Goal: Task Accomplishment & Management: Complete application form

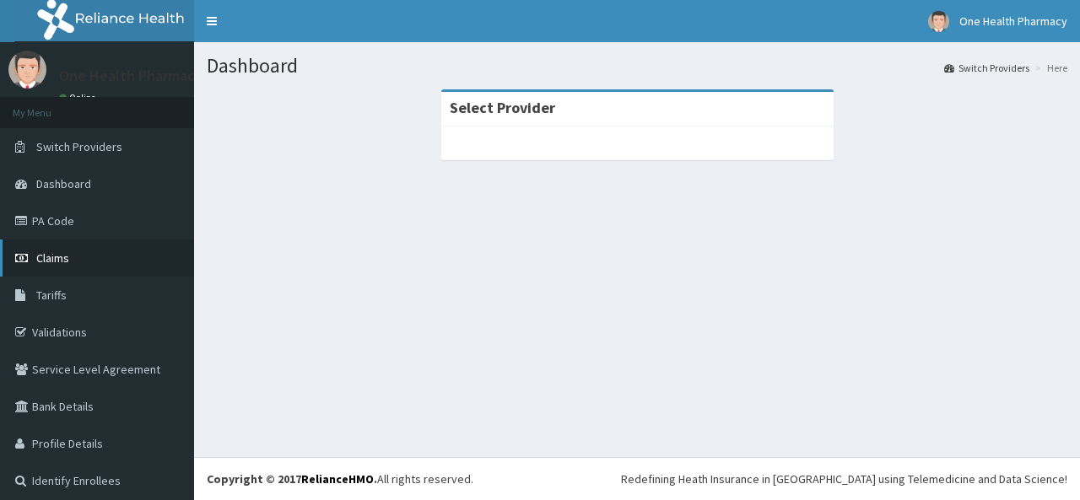
click at [67, 261] on span "Claims" at bounding box center [52, 257] width 33 height 15
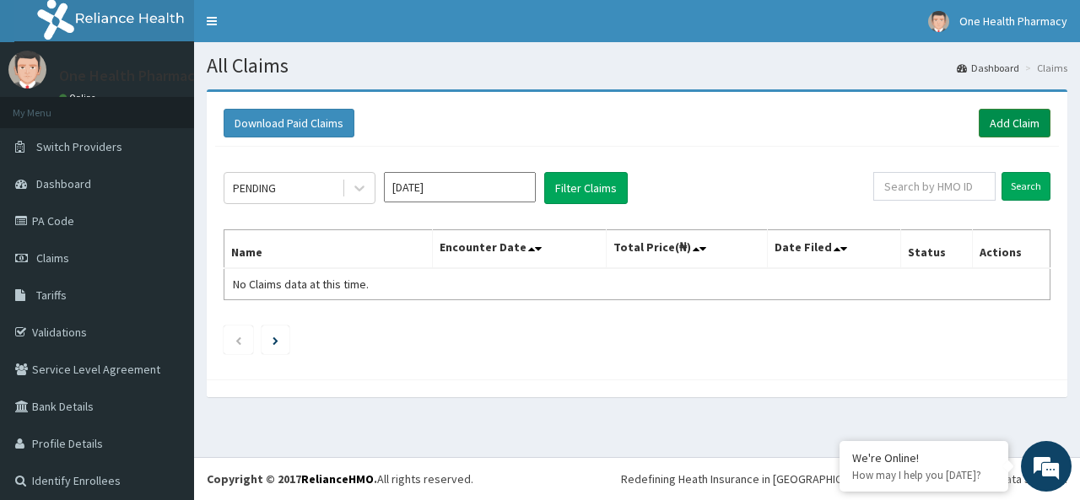
click at [1009, 121] on link "Add Claim" at bounding box center [1014, 123] width 72 height 29
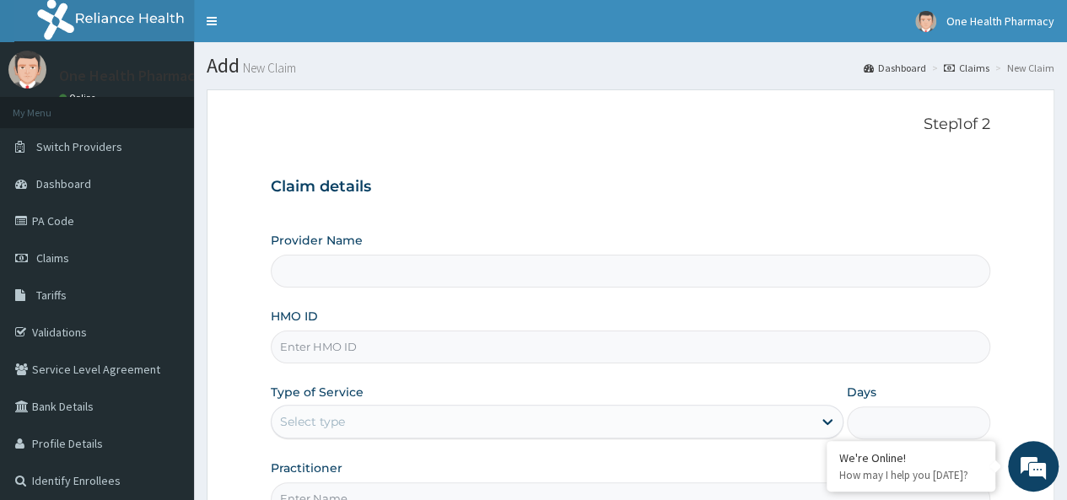
type input "OneHealth Pharmacy"
click at [342, 352] on input "HMO ID" at bounding box center [630, 347] width 719 height 33
paste input "OPB/10073/A"
type input "OPB/10073/A"
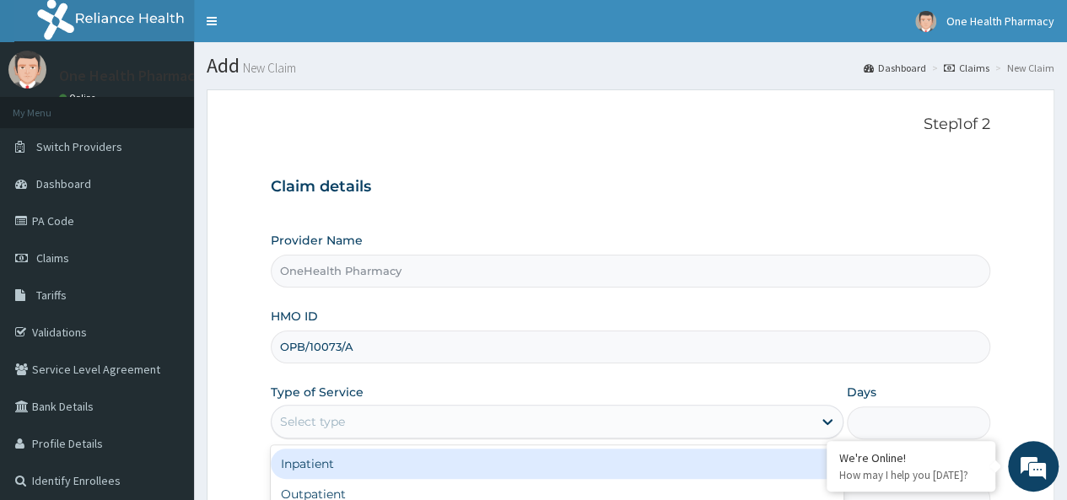
click at [331, 416] on div "Select type" at bounding box center [312, 421] width 65 height 17
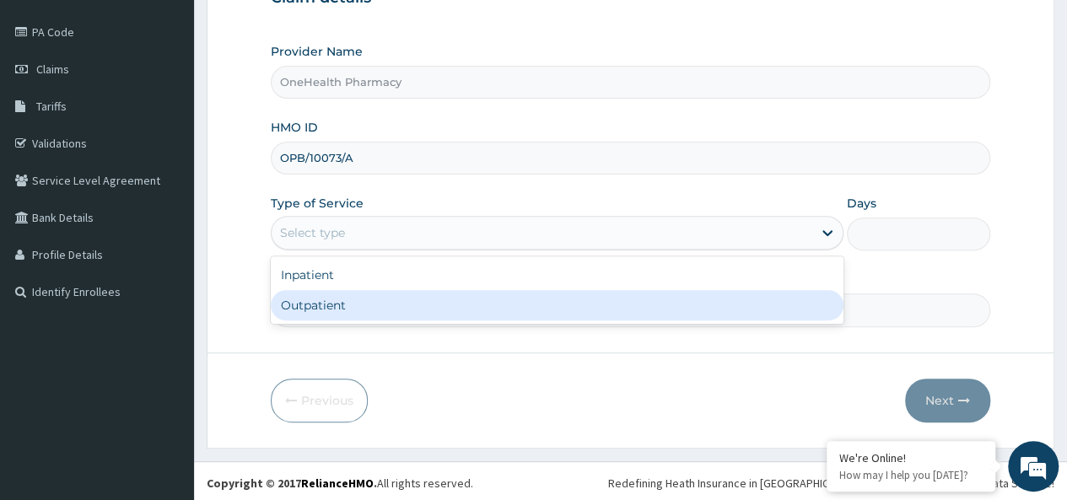
click at [329, 308] on div "Outpatient" at bounding box center [557, 305] width 573 height 30
type input "1"
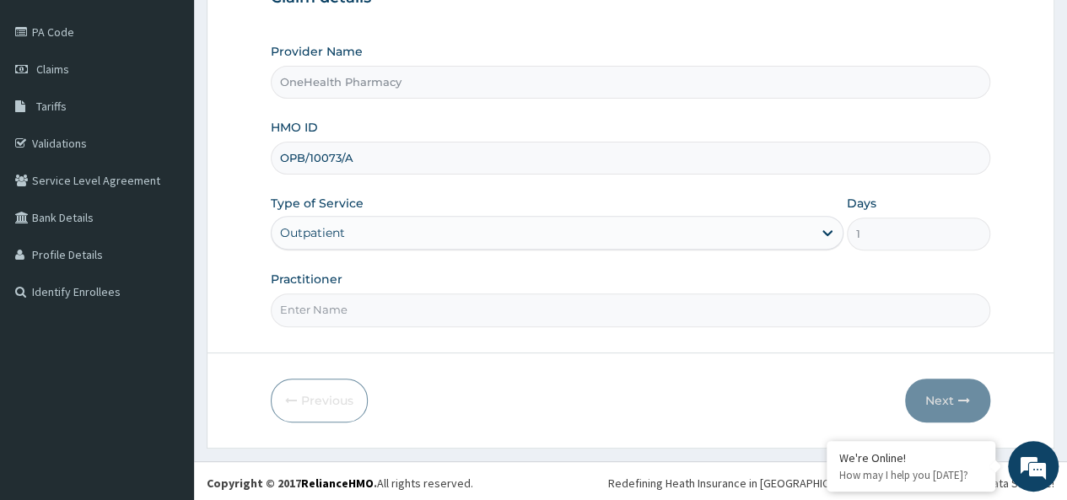
click at [348, 315] on input "Practitioner" at bounding box center [630, 309] width 719 height 33
type input "onehealth"
click at [945, 390] on button "Next" at bounding box center [947, 401] width 85 height 44
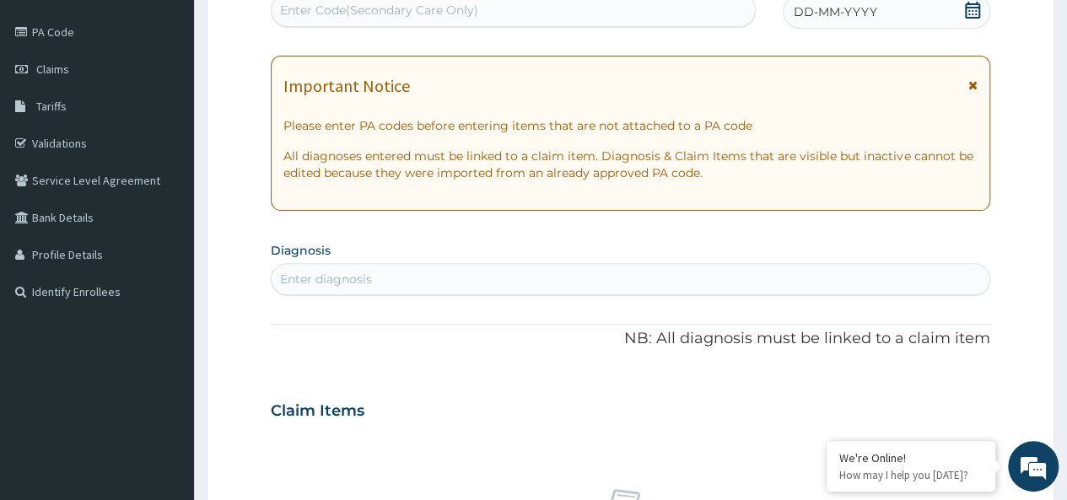
scroll to position [0, 0]
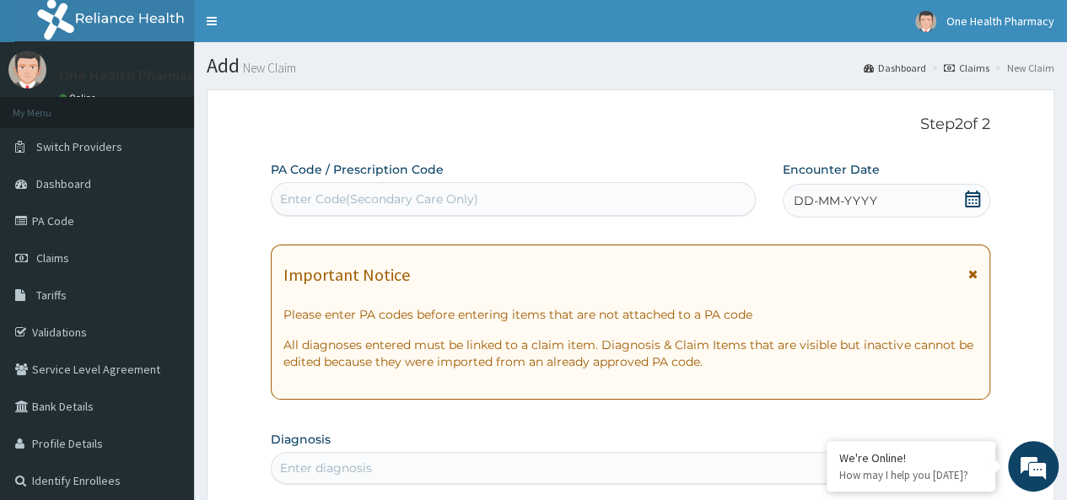
click at [353, 207] on div "Enter Code(Secondary Care Only)" at bounding box center [379, 199] width 198 height 17
paste input "PR/CC115DFF"
type input "PR/CC115DFF"
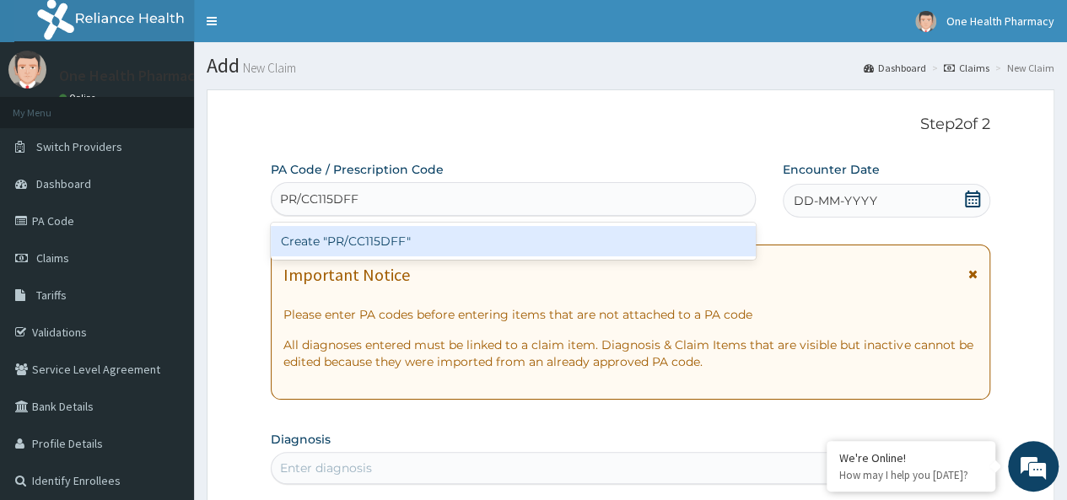
click at [519, 232] on div "Create "PR/CC115DFF"" at bounding box center [513, 241] width 484 height 30
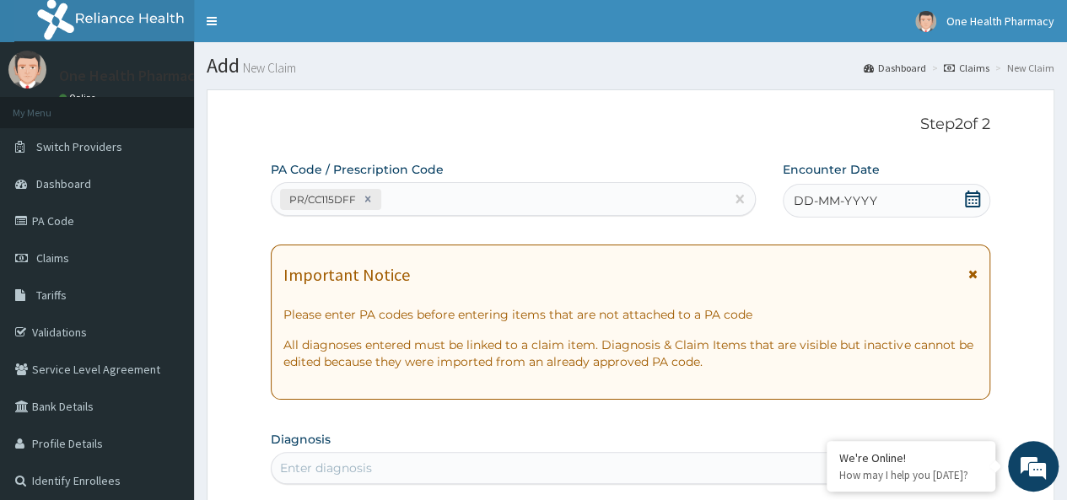
click at [911, 199] on div "DD-MM-YYYY" at bounding box center [886, 201] width 207 height 34
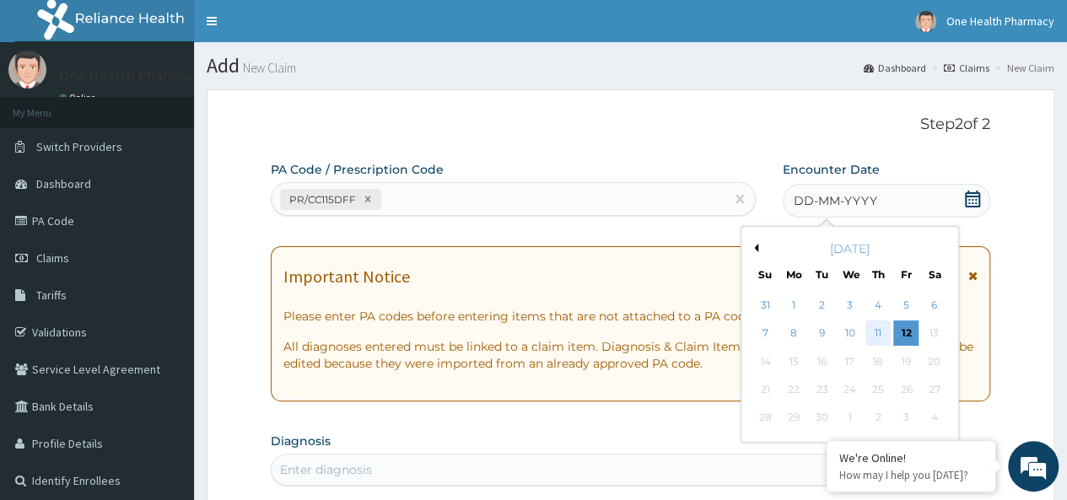
click at [884, 332] on div "11" at bounding box center [877, 333] width 25 height 25
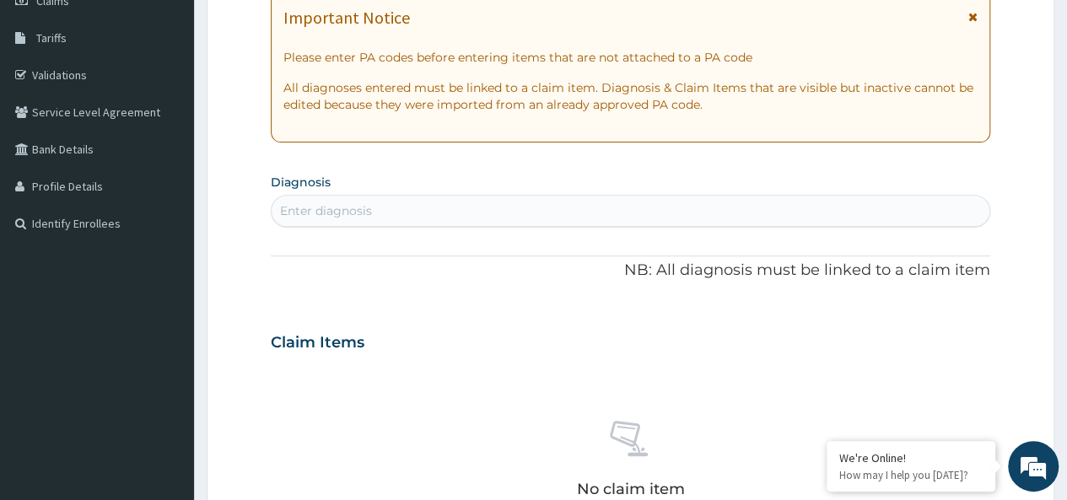
scroll to position [259, 0]
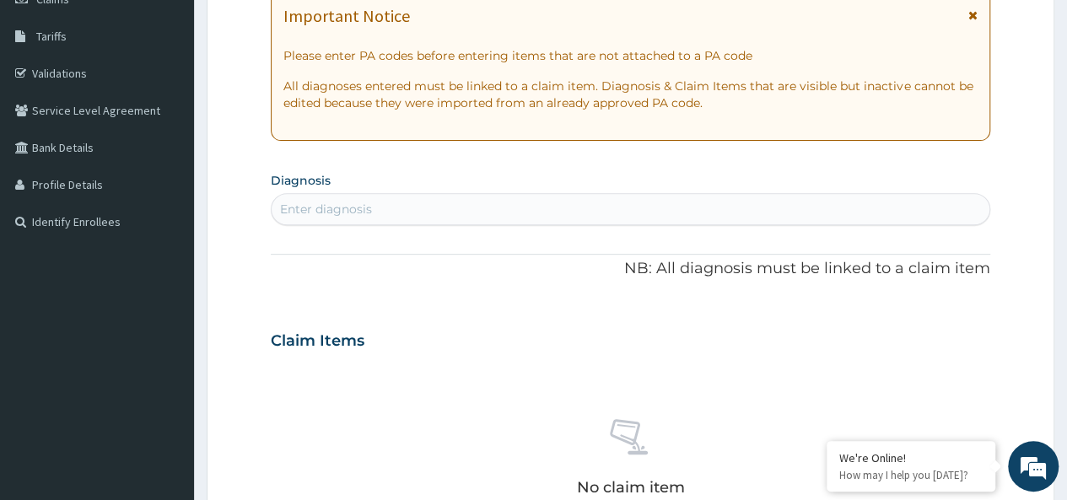
click at [443, 191] on section "Diagnosis Enter diagnosis" at bounding box center [630, 196] width 719 height 57
click at [387, 215] on div "Enter diagnosis" at bounding box center [631, 209] width 718 height 27
type input "malaria"
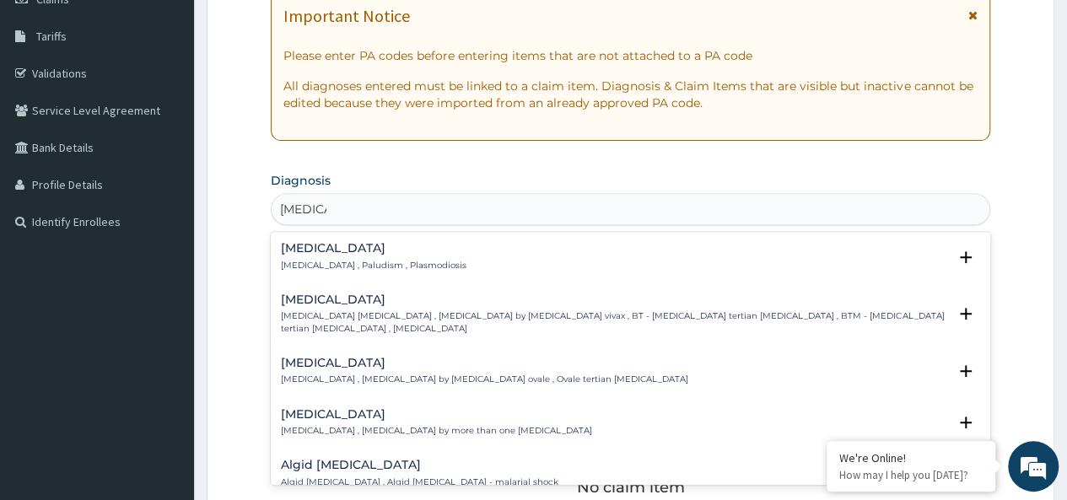
click at [310, 251] on h4 "Malaria" at bounding box center [374, 248] width 186 height 13
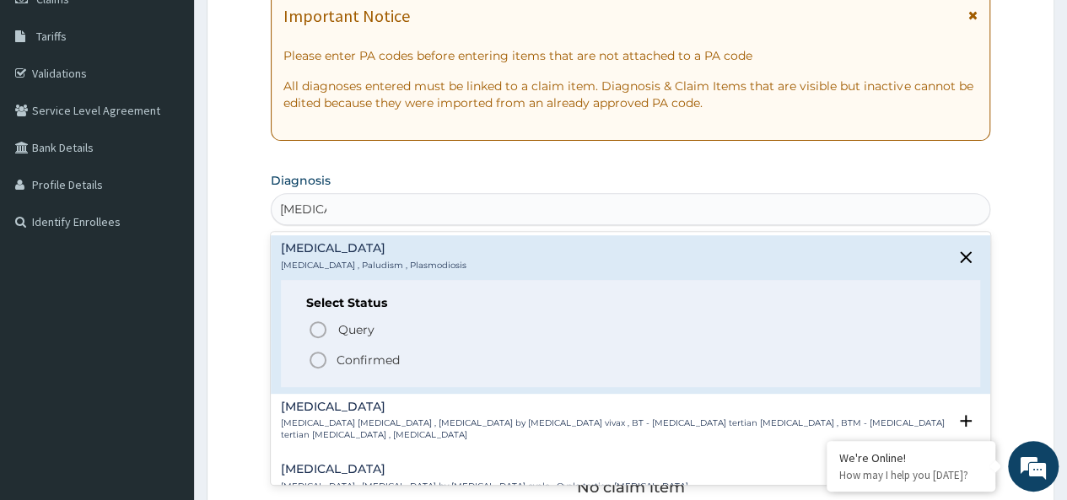
click at [371, 355] on p "Confirmed" at bounding box center [368, 360] width 63 height 17
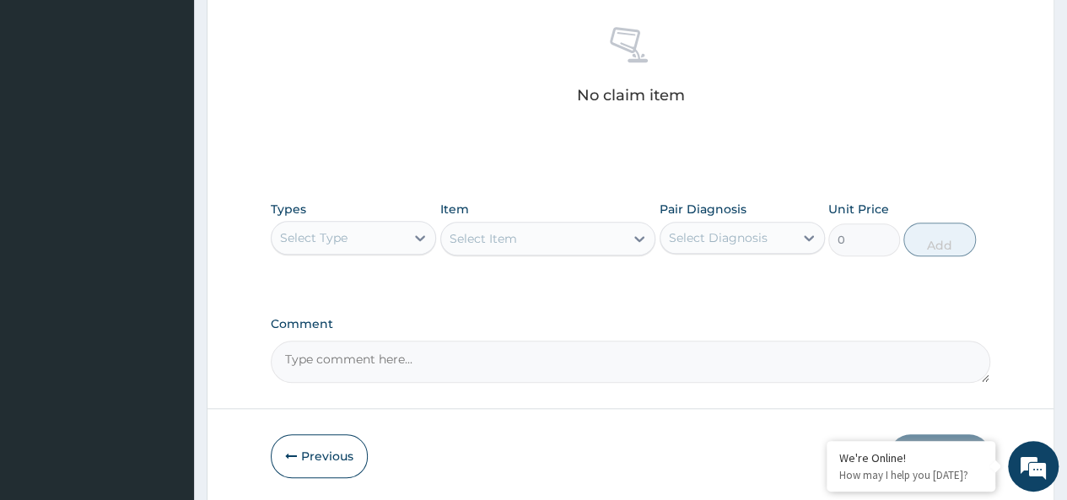
scroll to position [708, 0]
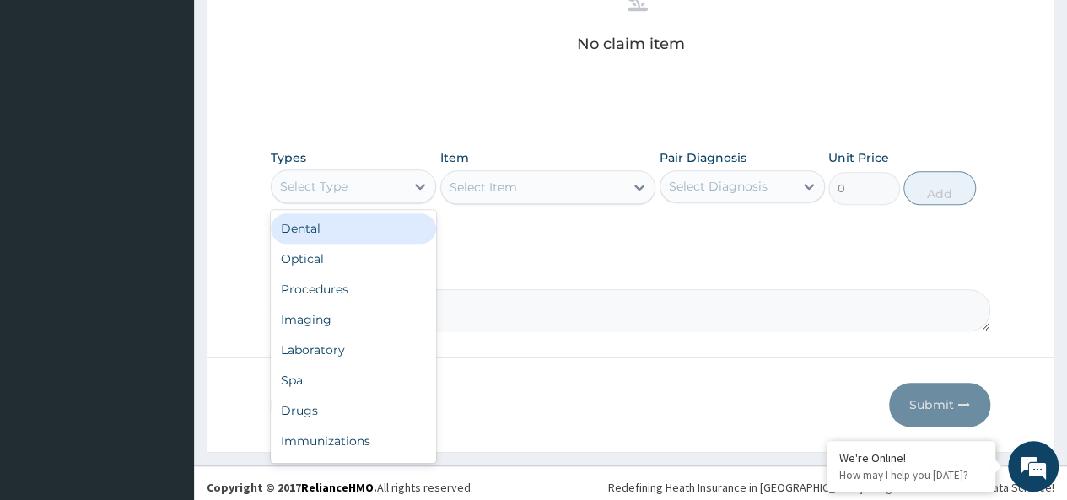
click at [390, 178] on div "Select Type" at bounding box center [338, 186] width 133 height 27
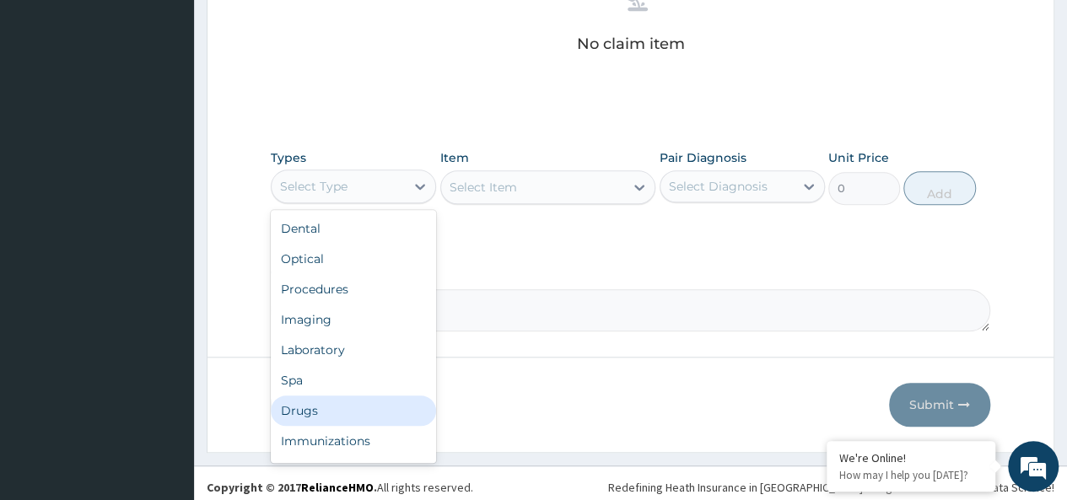
click at [330, 412] on div "Drugs" at bounding box center [353, 411] width 165 height 30
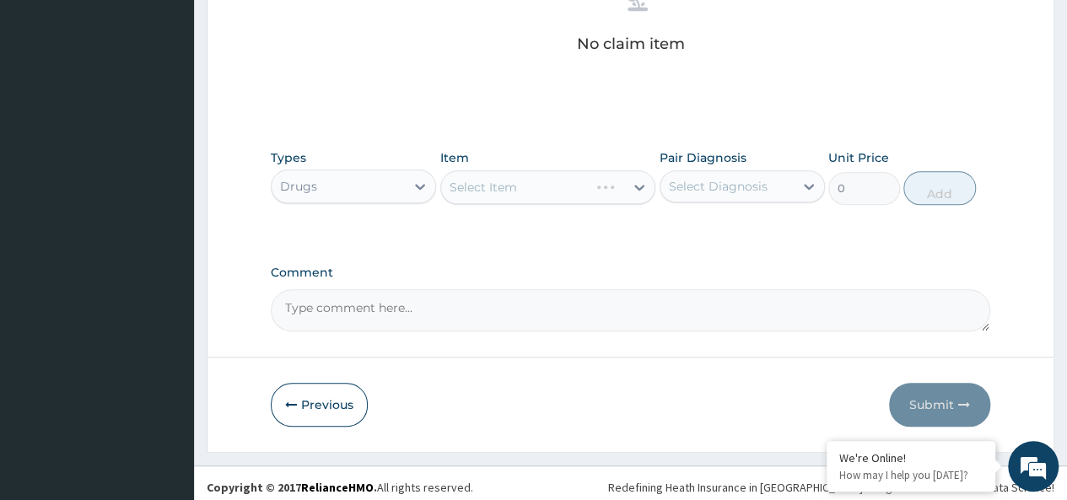
click at [509, 180] on div "Select Item" at bounding box center [548, 187] width 216 height 34
click at [493, 185] on div "Select Item" at bounding box center [483, 187] width 67 height 17
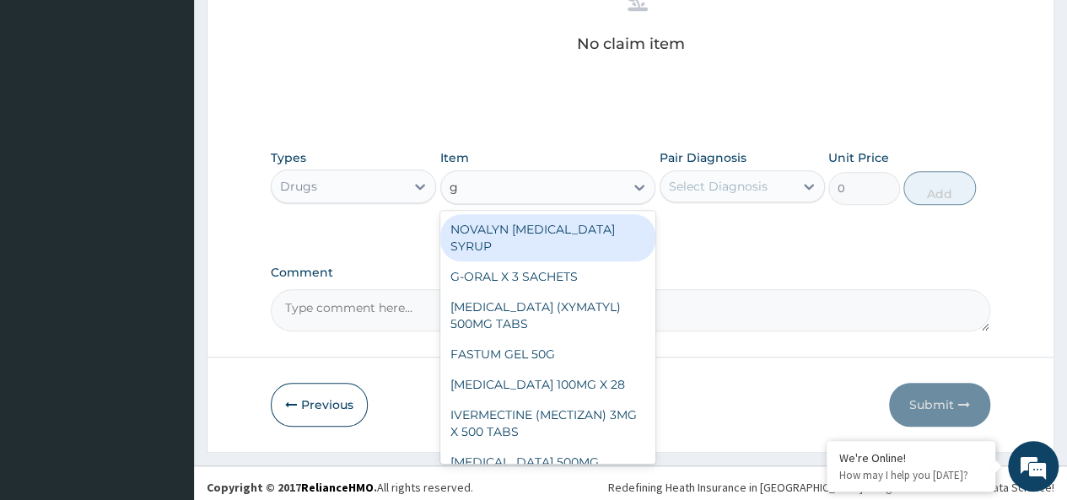
type input "g"
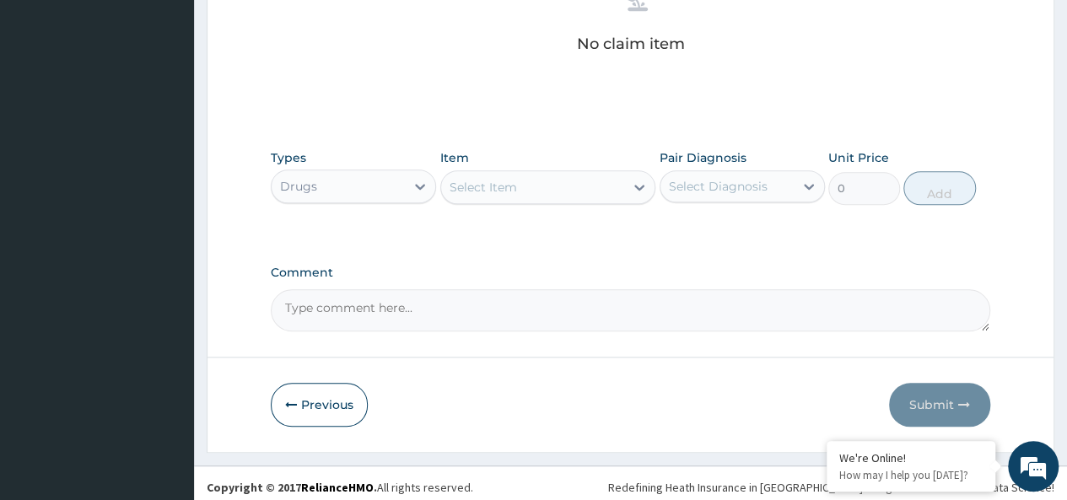
click at [535, 174] on div "Select Item" at bounding box center [533, 187] width 184 height 27
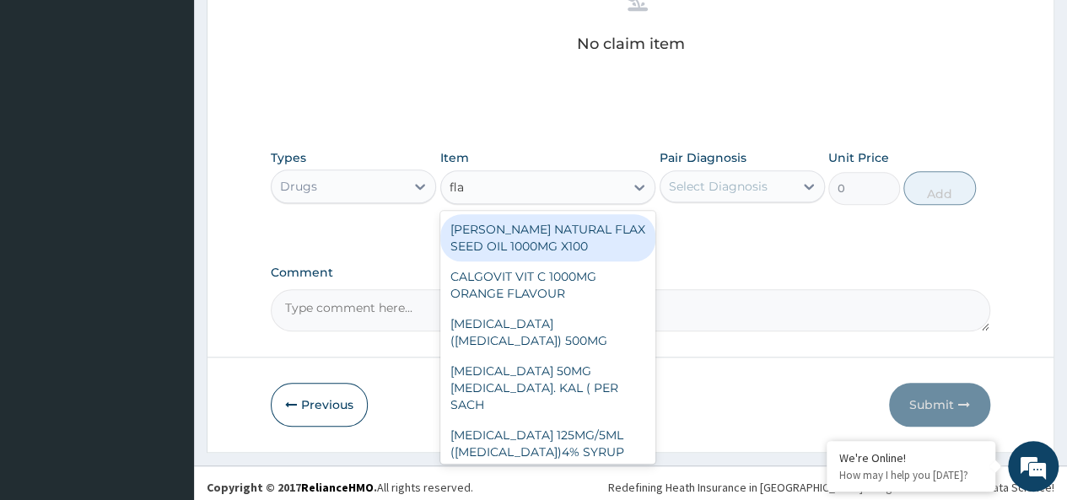
type input "flag"
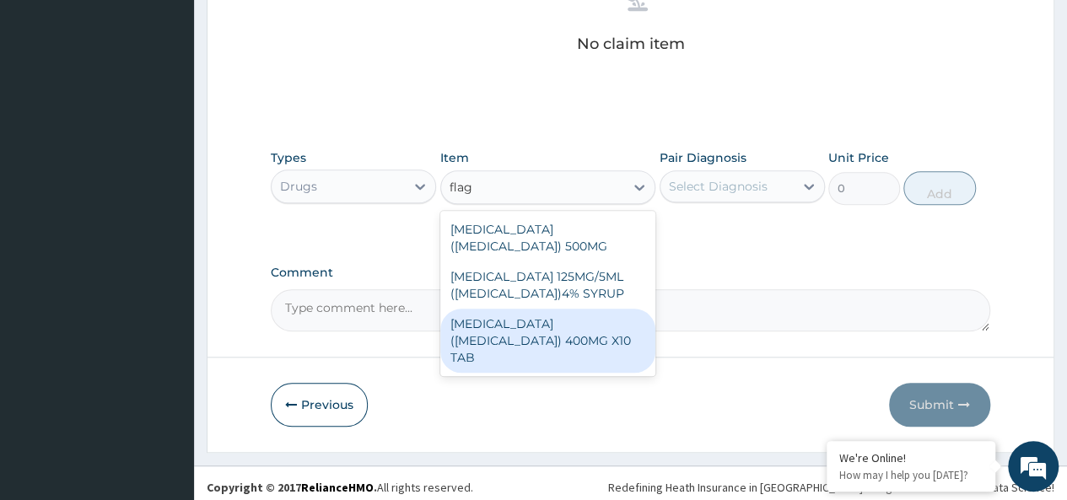
click at [595, 318] on div "METRONIDAZOLE (FLAGYL) 400MG X10 TAB" at bounding box center [548, 341] width 216 height 64
type input "42"
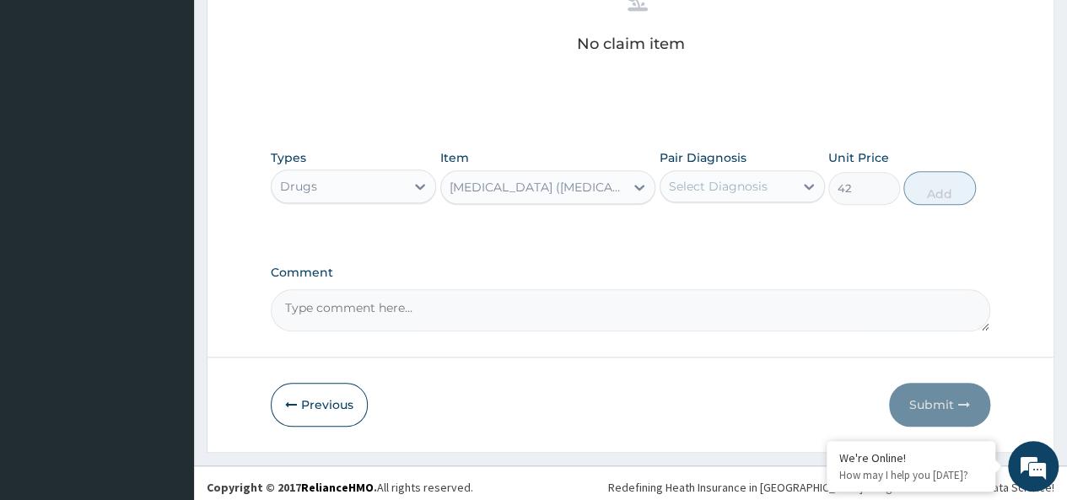
click at [738, 164] on label "Pair Diagnosis" at bounding box center [703, 157] width 87 height 17
click at [755, 181] on div "Select Diagnosis" at bounding box center [718, 186] width 99 height 17
click at [762, 213] on div "Malaria" at bounding box center [742, 230] width 165 height 35
checkbox input "true"
click at [939, 171] on button "Add" at bounding box center [939, 188] width 72 height 34
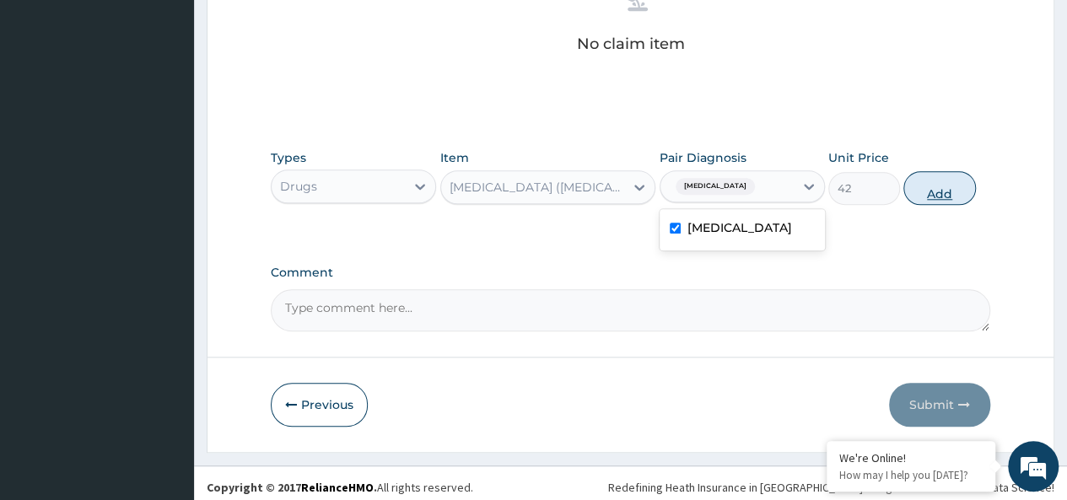
type input "0"
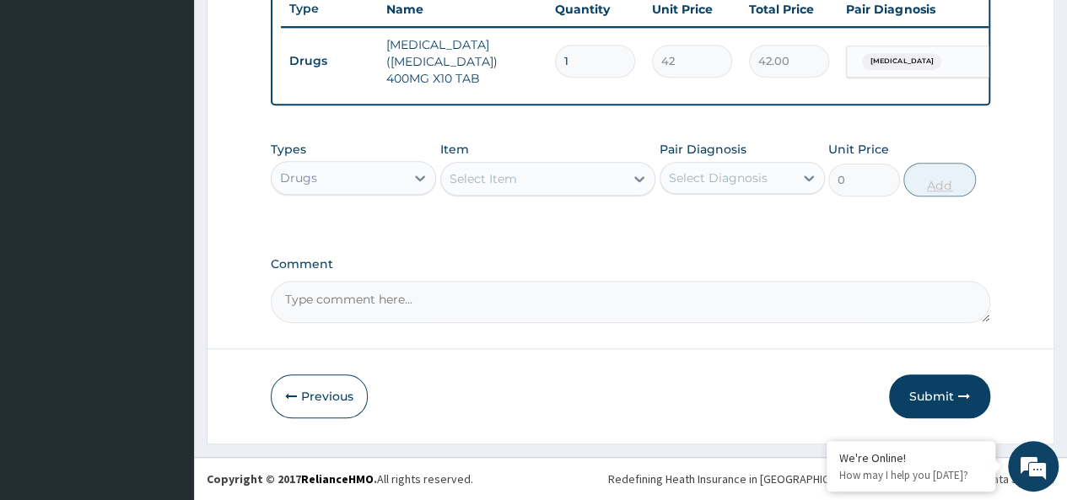
scroll to position [646, 0]
type input "0.00"
type input "2"
type input "84.00"
type input "20"
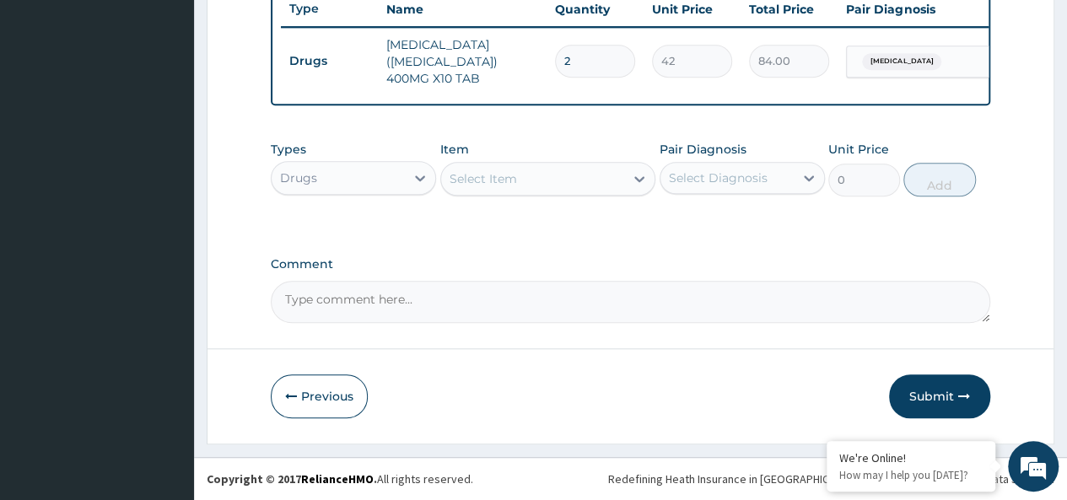
type input "840.00"
type input "20"
click at [483, 186] on div "Select Item" at bounding box center [483, 178] width 67 height 17
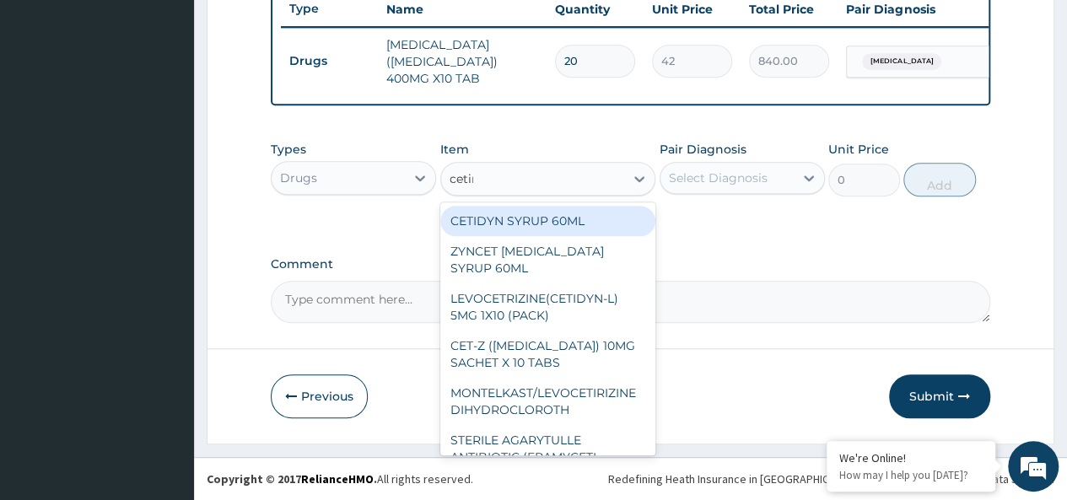
type input "cetiri"
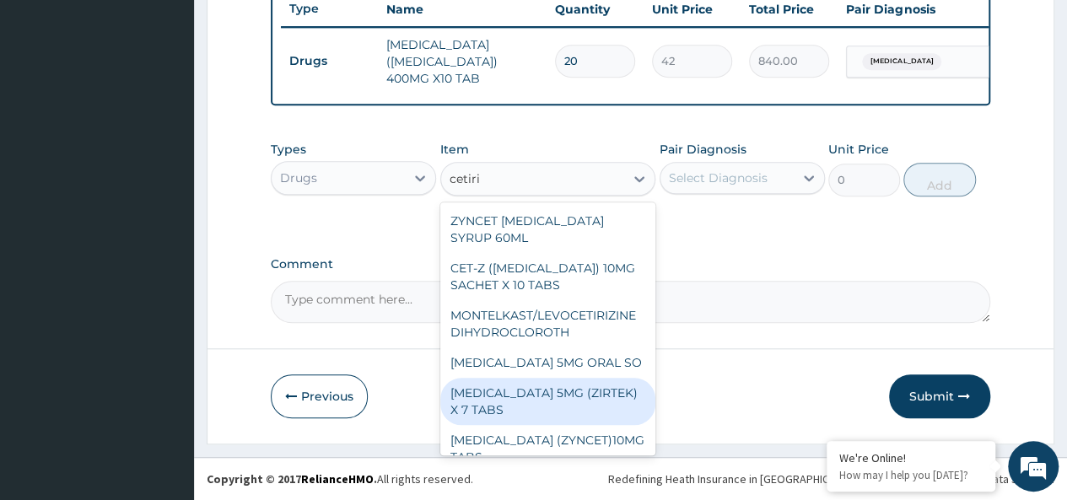
scroll to position [84, 0]
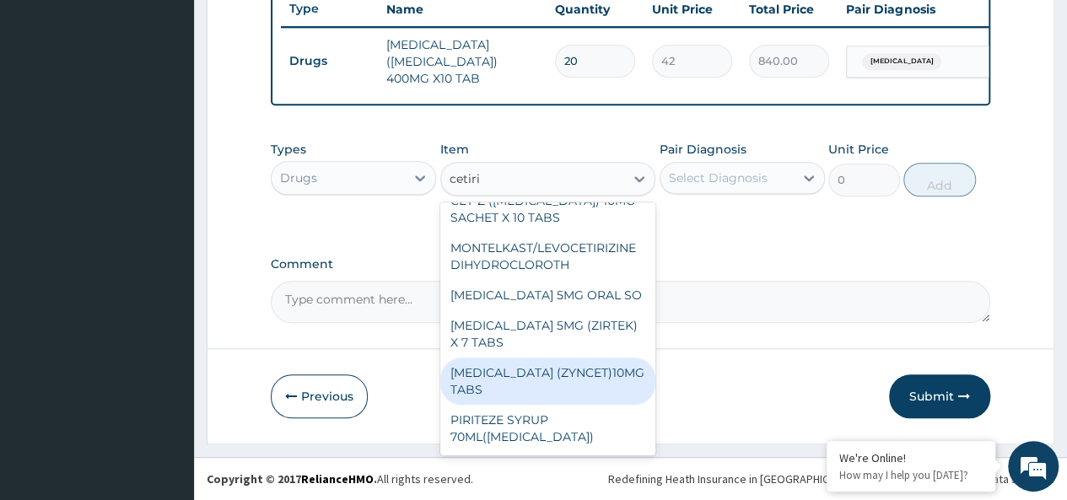
click at [547, 381] on div "CETIRIZINE (ZYNCET)10MG TABS" at bounding box center [548, 381] width 216 height 47
type input "119"
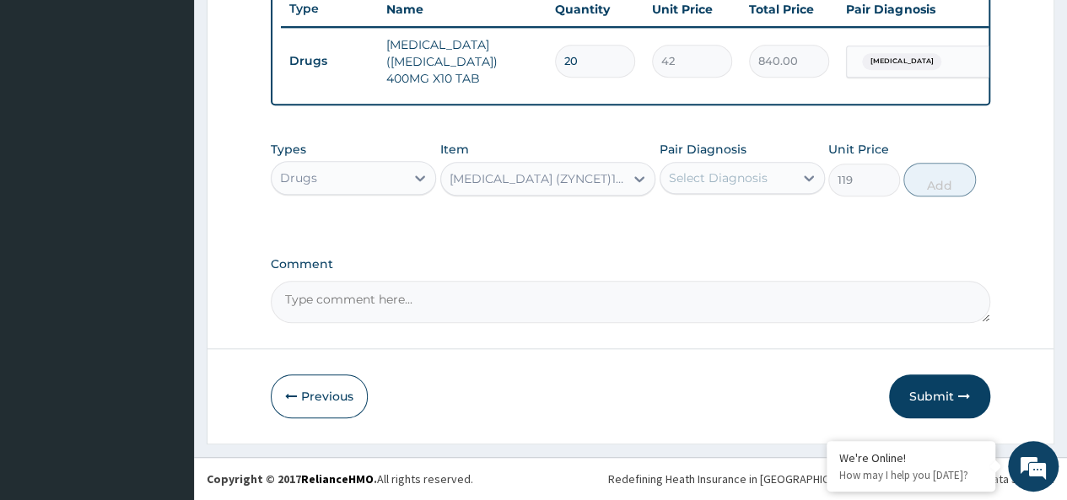
click at [757, 172] on div "Select Diagnosis" at bounding box center [718, 178] width 99 height 17
click at [771, 217] on div "Malaria" at bounding box center [742, 221] width 165 height 35
checkbox input "true"
click at [926, 185] on button "Add" at bounding box center [939, 180] width 72 height 34
type input "0"
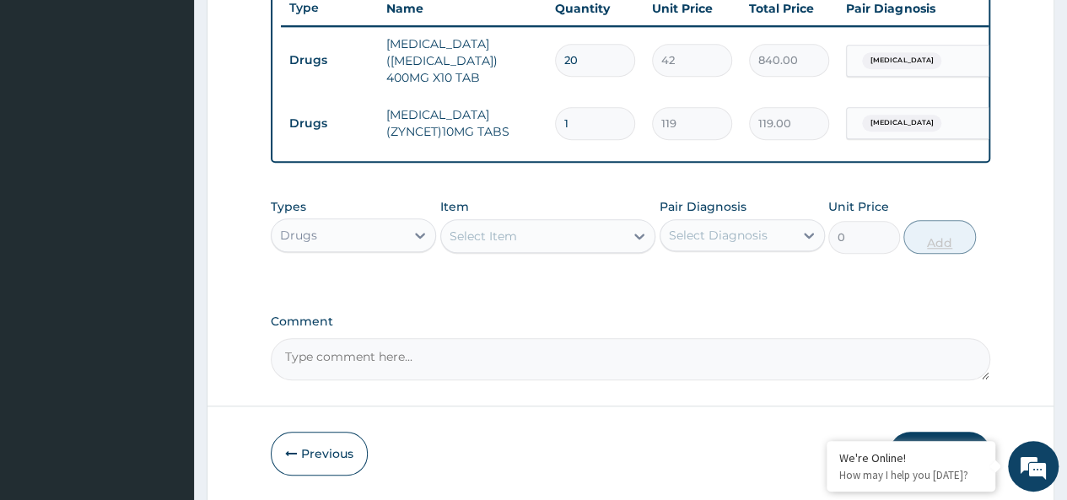
type input "10"
type input "1190.00"
type input "10"
click at [508, 237] on div "Select Item" at bounding box center [483, 236] width 67 height 17
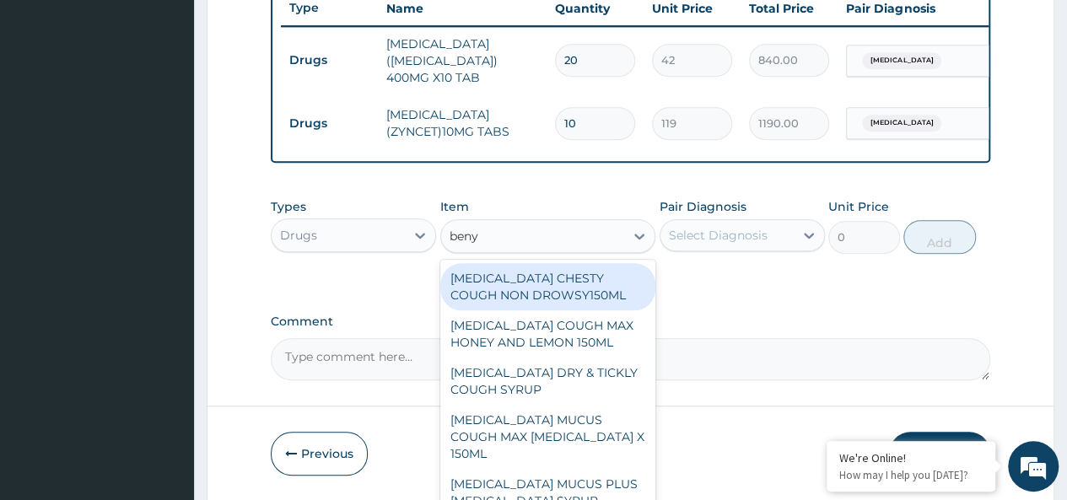
type input "benyl"
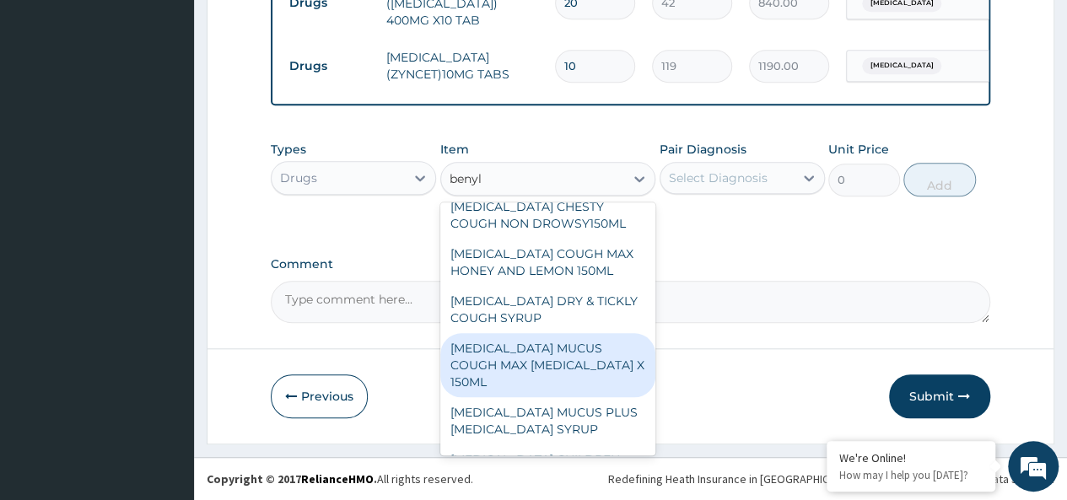
scroll to position [0, 0]
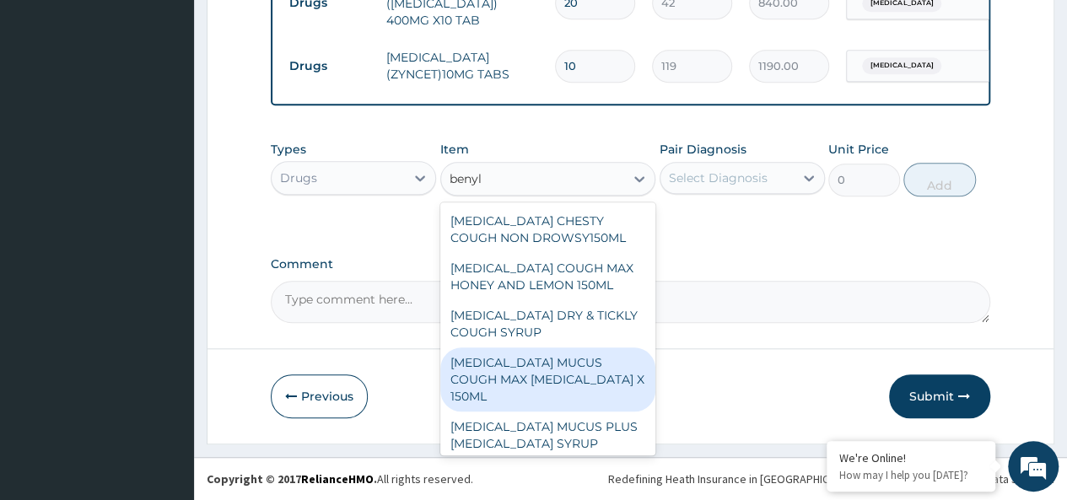
click at [560, 368] on div "BENYLIN MUCUS COUGH MAX MENTHOL X 150ML" at bounding box center [548, 379] width 216 height 64
type input "10640"
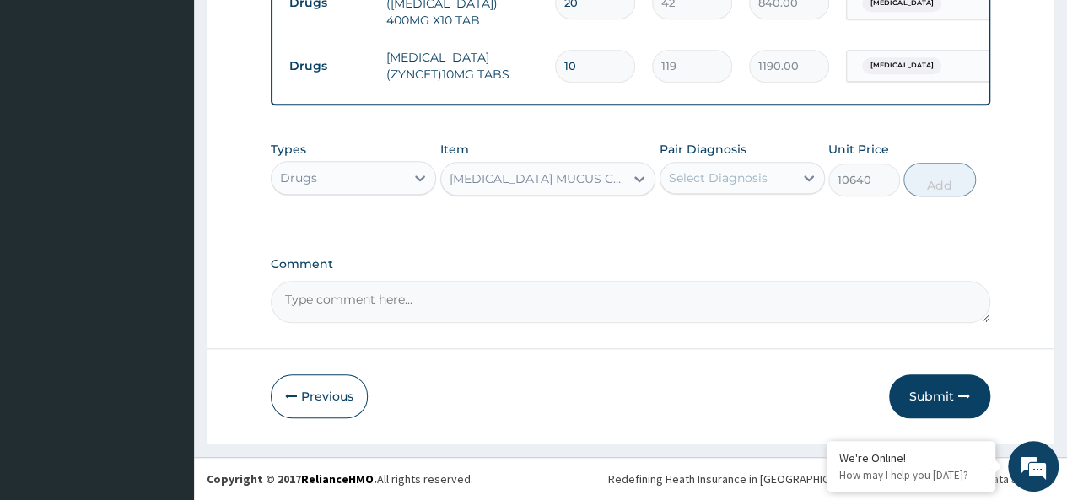
click at [558, 173] on div "BENYLIN MUCUS COUGH MAX MENTHOL X 150ML" at bounding box center [538, 178] width 177 height 17
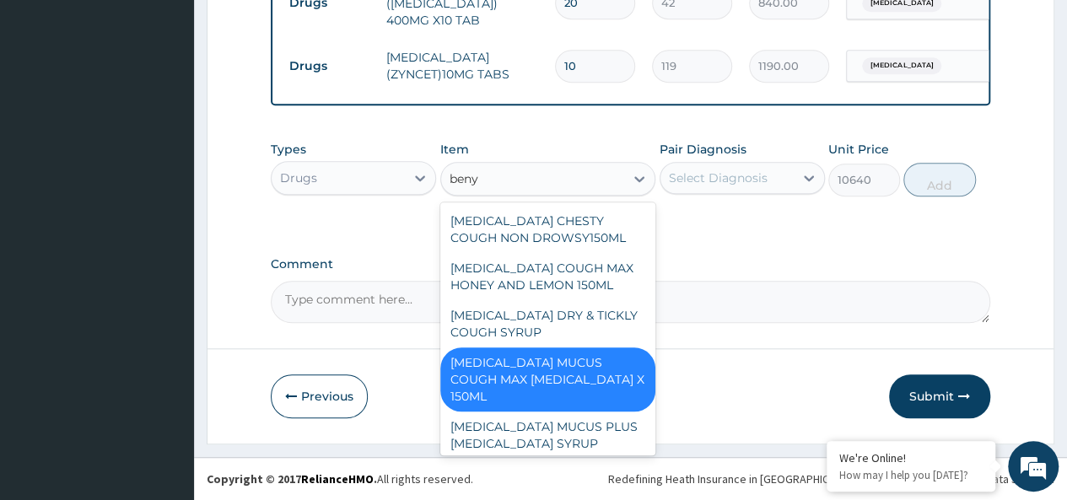
type input "benyl"
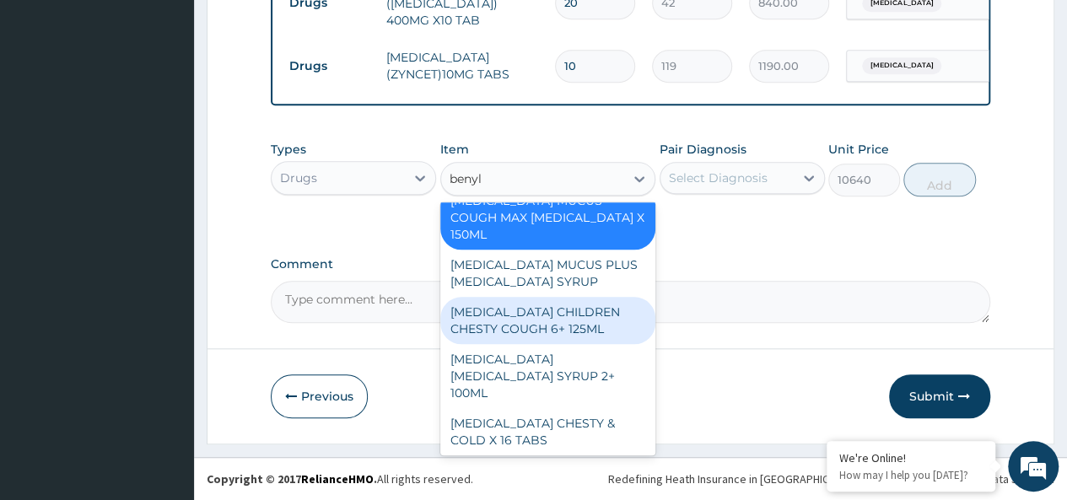
scroll to position [163, 0]
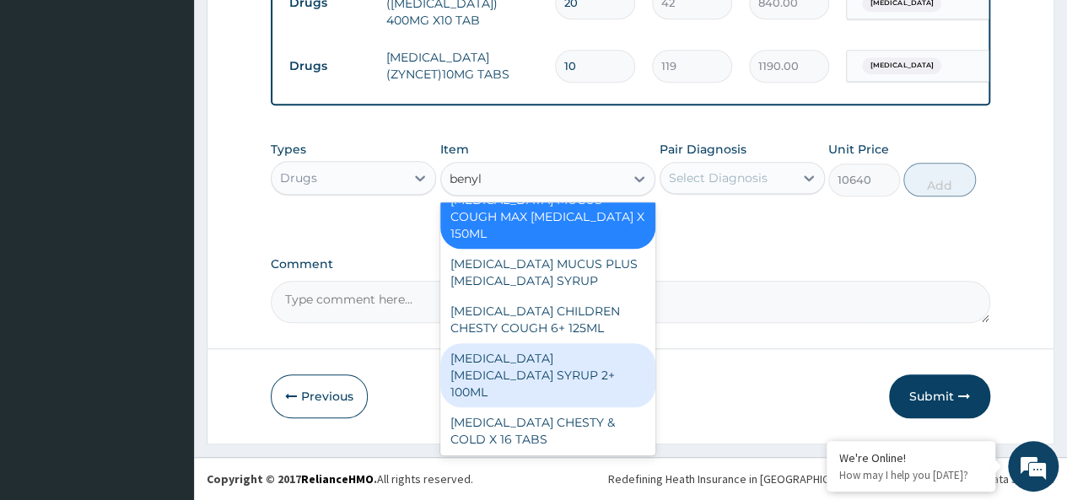
click at [557, 343] on div "BENYLIN DRY COUGH SYRUP 2+ 100ML" at bounding box center [548, 375] width 216 height 64
type input "2100"
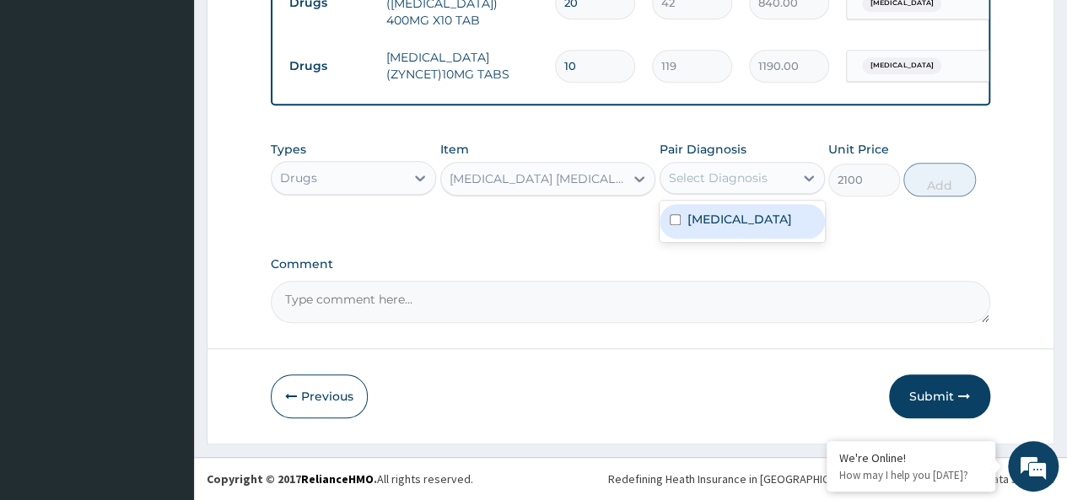
click at [723, 176] on div "Select Diagnosis" at bounding box center [718, 178] width 99 height 17
click at [759, 229] on div "Malaria" at bounding box center [742, 221] width 165 height 35
checkbox input "true"
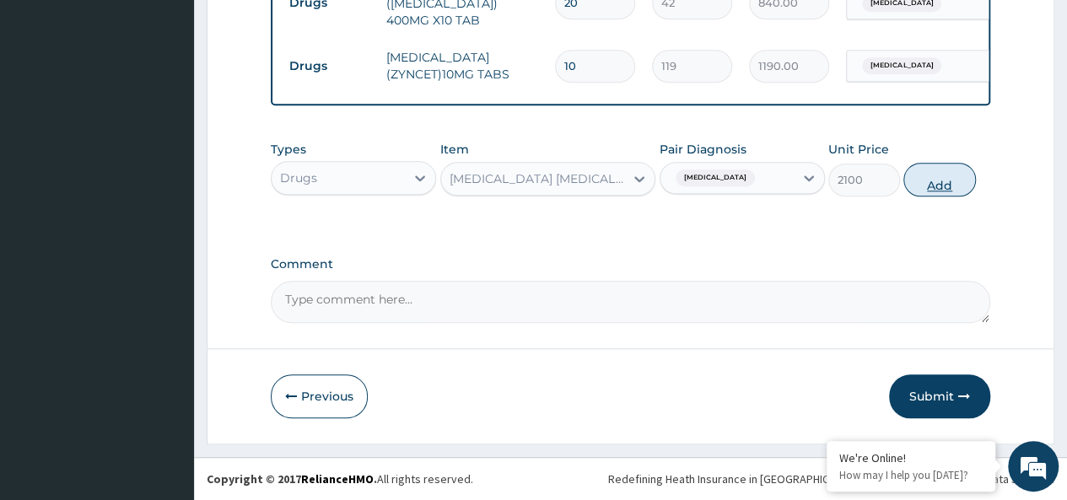
click at [952, 178] on button "Add" at bounding box center [939, 180] width 72 height 34
type input "0"
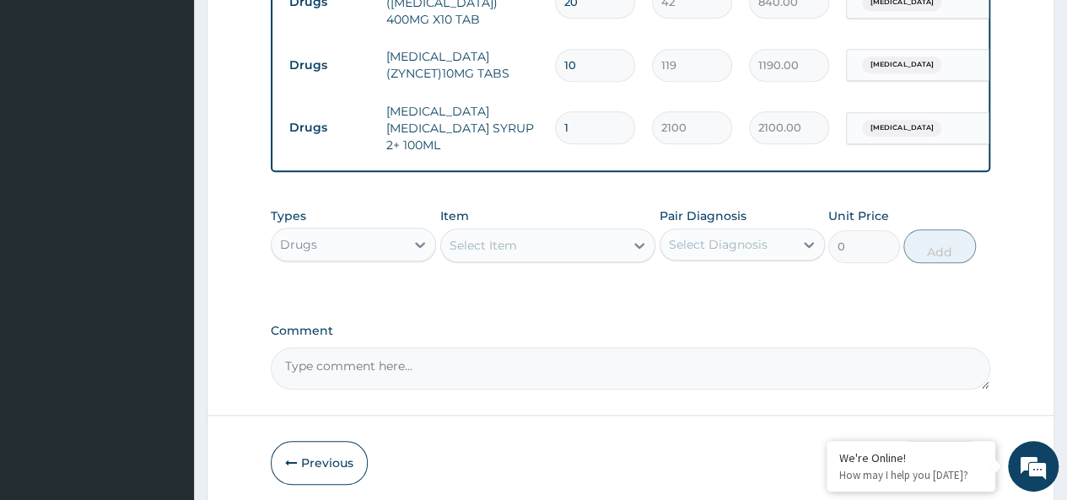
click at [375, 231] on div "Drugs" at bounding box center [338, 244] width 133 height 27
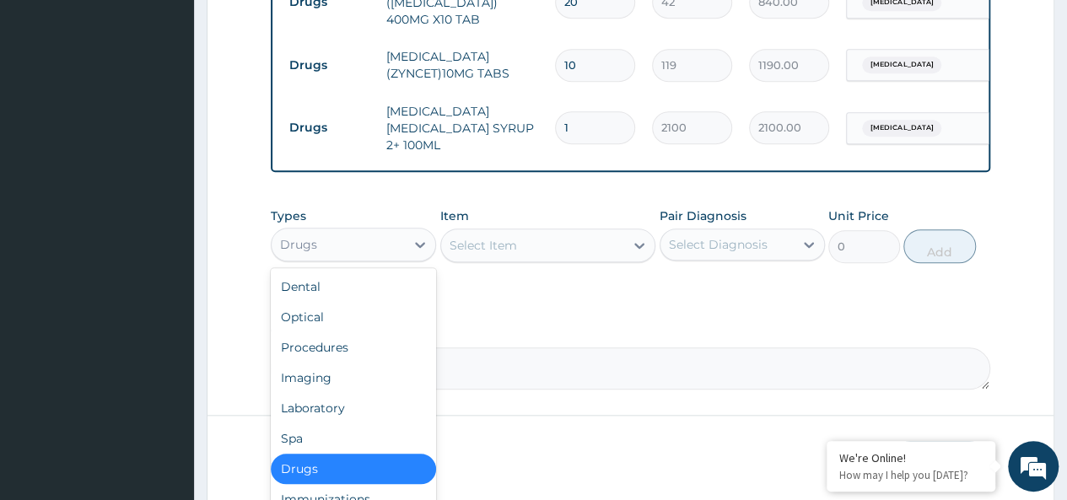
scroll to position [57, 0]
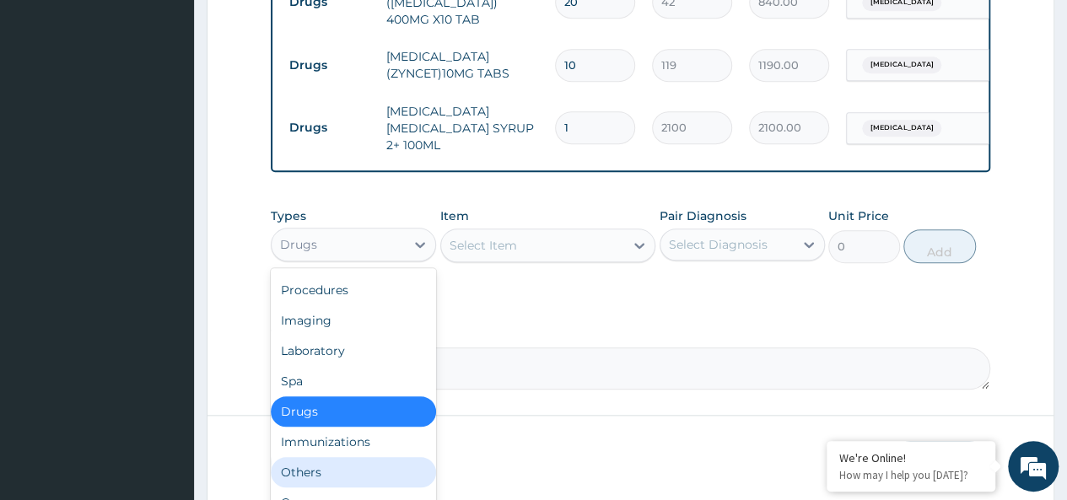
click at [307, 460] on div "Others" at bounding box center [353, 472] width 165 height 30
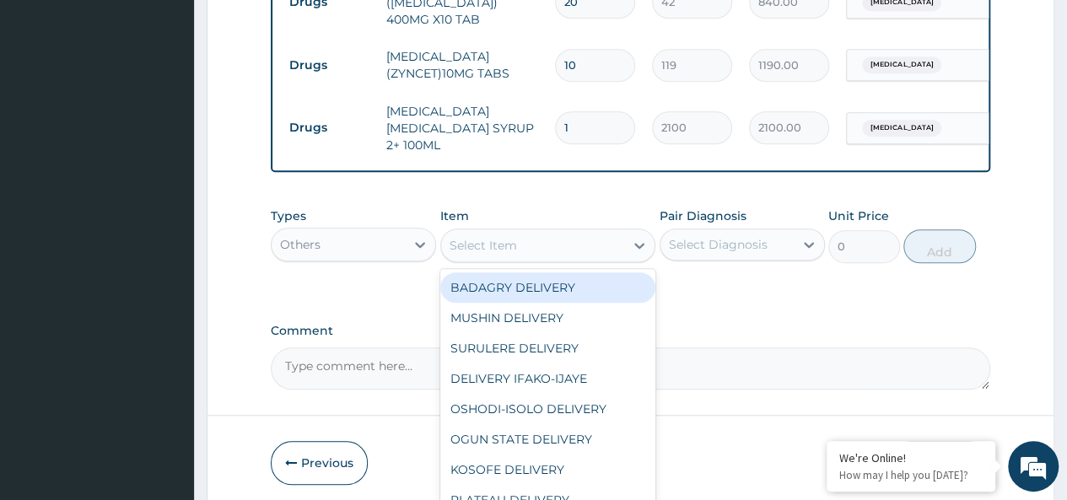
click at [525, 242] on div "Select Item" at bounding box center [533, 245] width 184 height 27
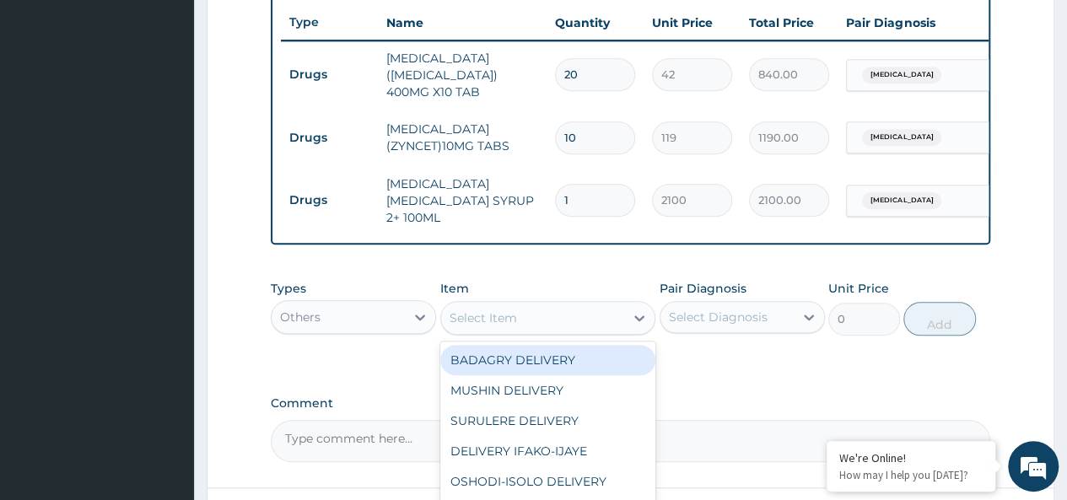
scroll to position [647, 0]
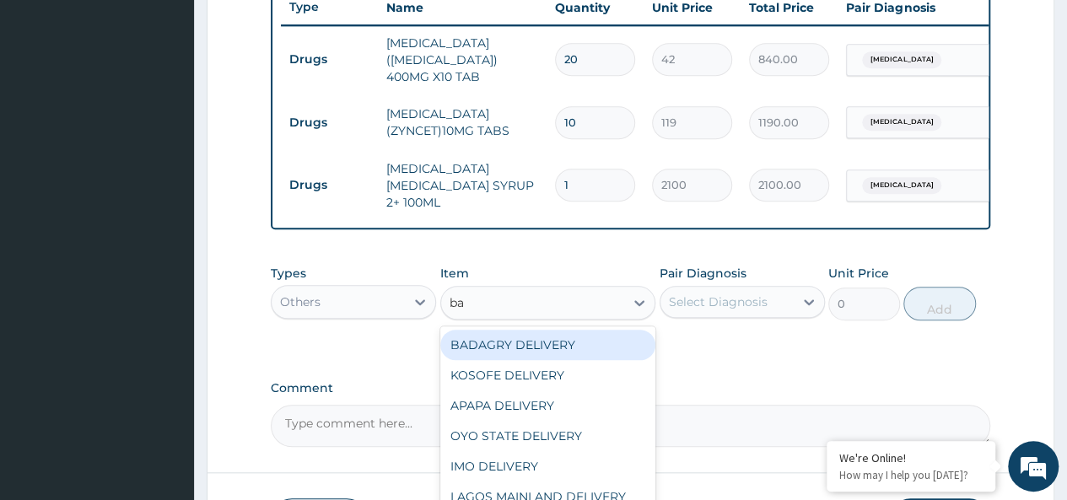
type input "bad"
click at [596, 337] on div "BADAGRY DELIVERY" at bounding box center [548, 345] width 216 height 30
type input "3700"
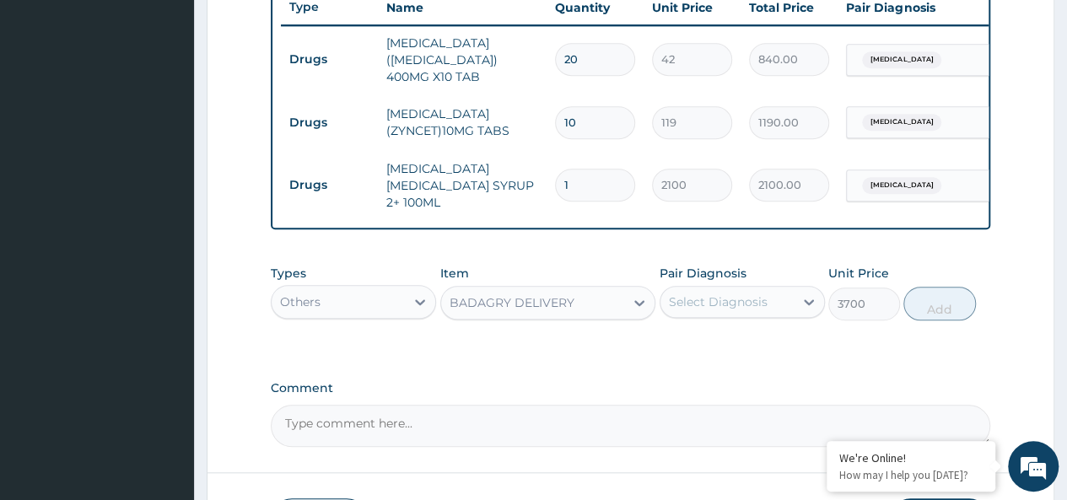
click at [700, 310] on div "Select Diagnosis" at bounding box center [742, 302] width 165 height 32
click at [776, 336] on div "Malaria" at bounding box center [742, 345] width 165 height 35
checkbox input "true"
click at [959, 287] on button "Add" at bounding box center [939, 304] width 72 height 34
type input "0"
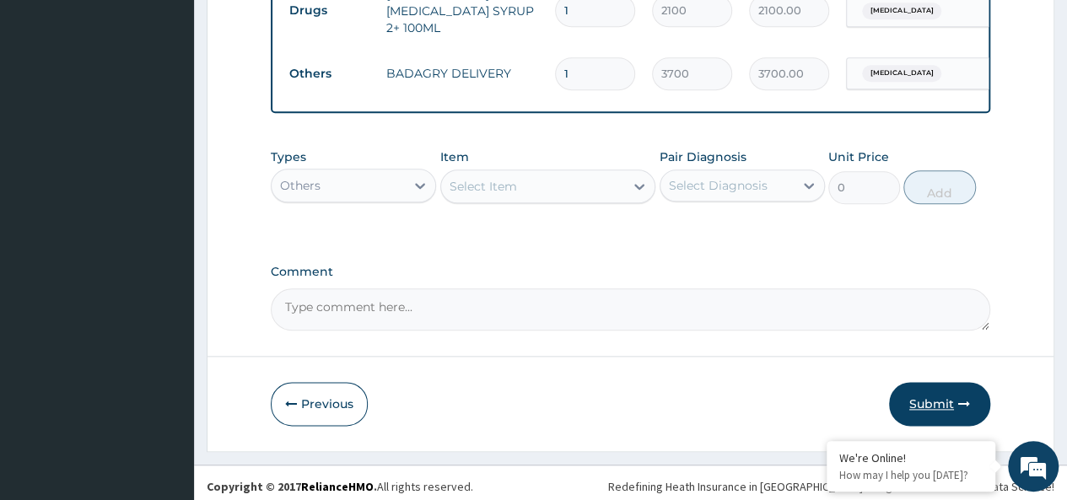
click at [954, 401] on button "Submit" at bounding box center [939, 404] width 101 height 44
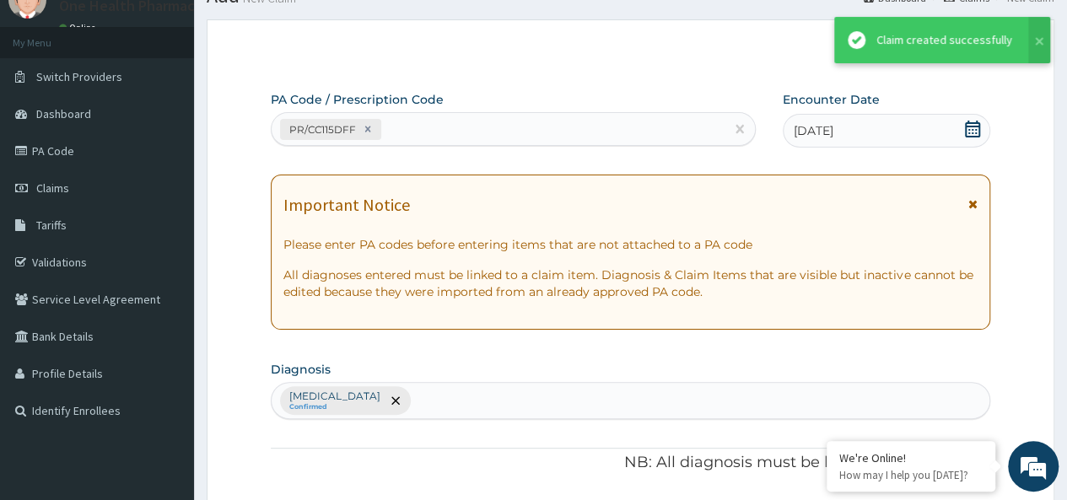
scroll to position [821, 0]
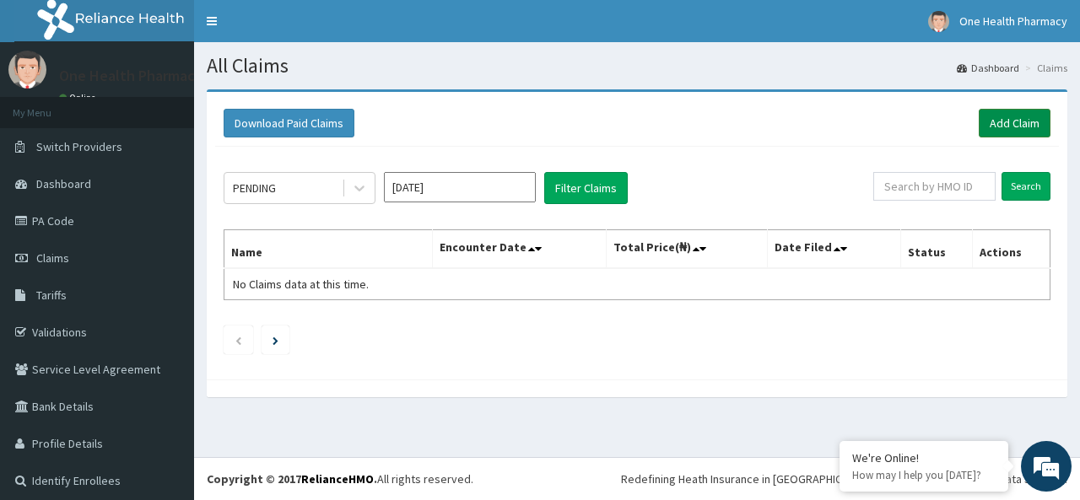
click at [997, 126] on link "Add Claim" at bounding box center [1014, 123] width 72 height 29
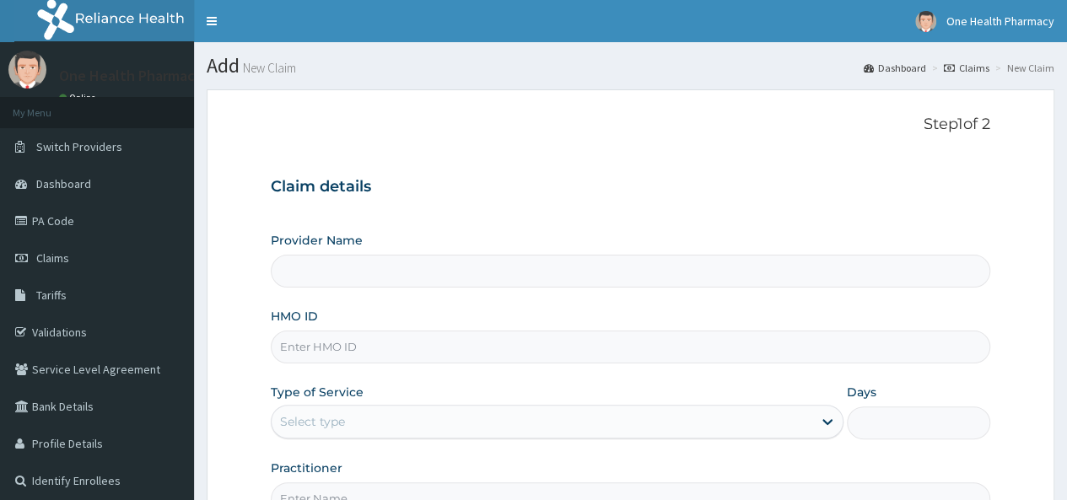
click at [391, 352] on input "HMO ID" at bounding box center [630, 347] width 719 height 33
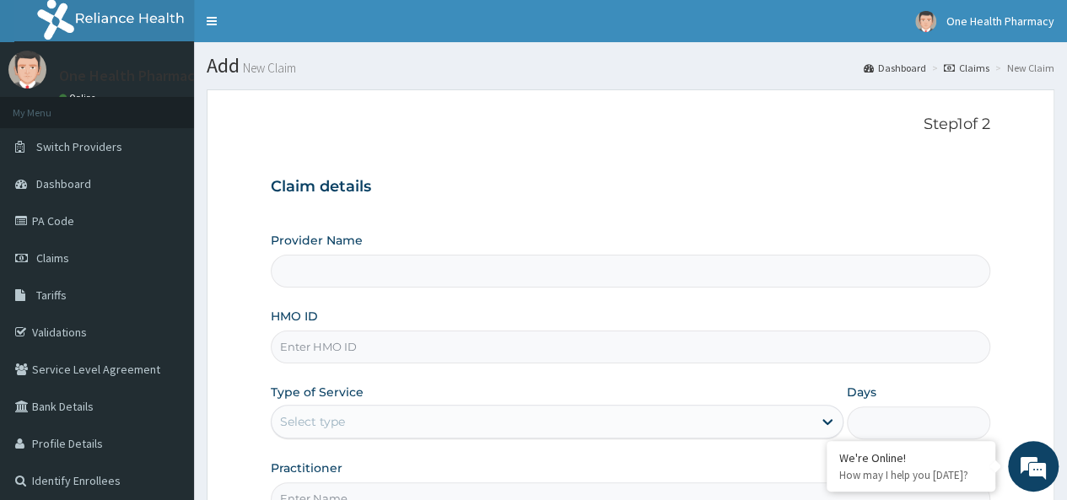
paste input "QAO/10616/A"
type input "QAO/10616/A"
click at [355, 424] on div "Select type" at bounding box center [542, 421] width 541 height 27
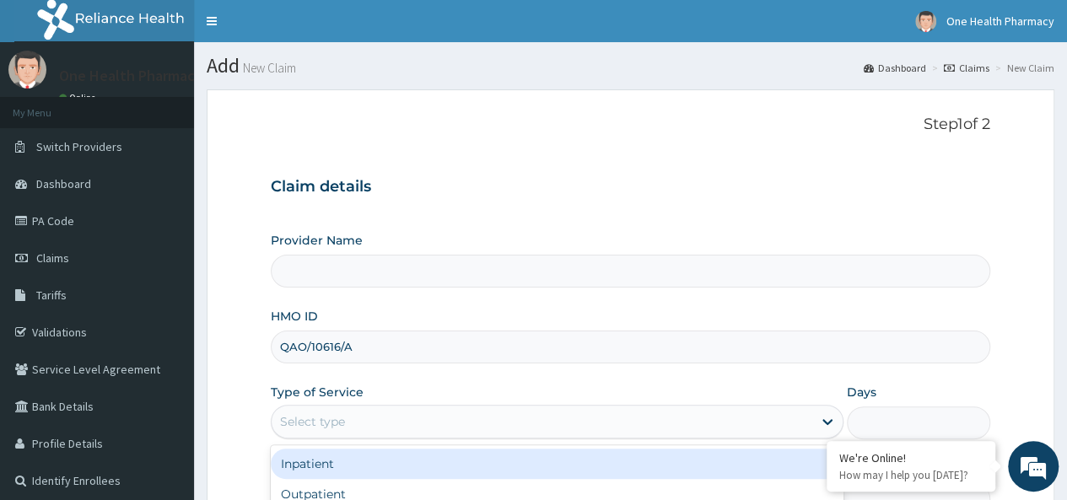
type input "OneHealth Pharmacy"
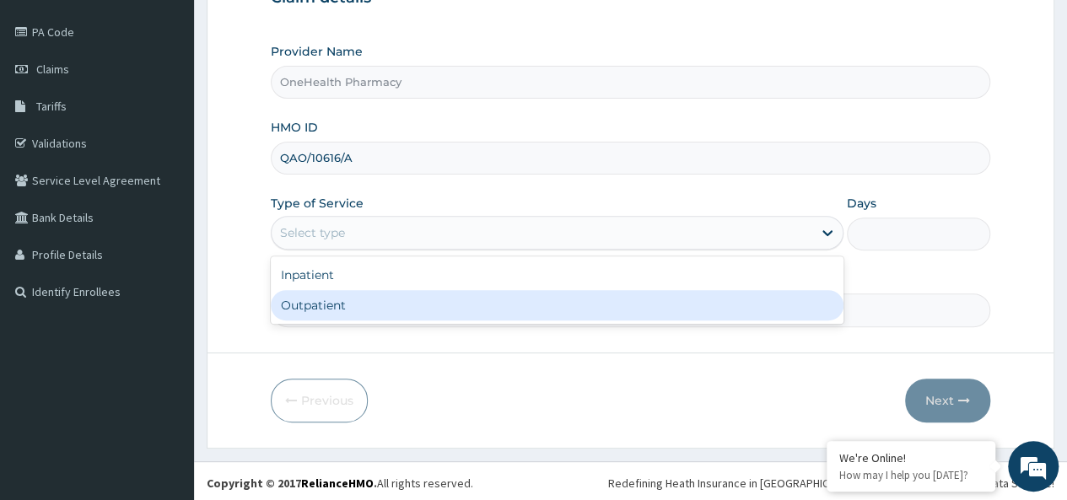
click at [312, 301] on div "Outpatient" at bounding box center [557, 305] width 573 height 30
type input "1"
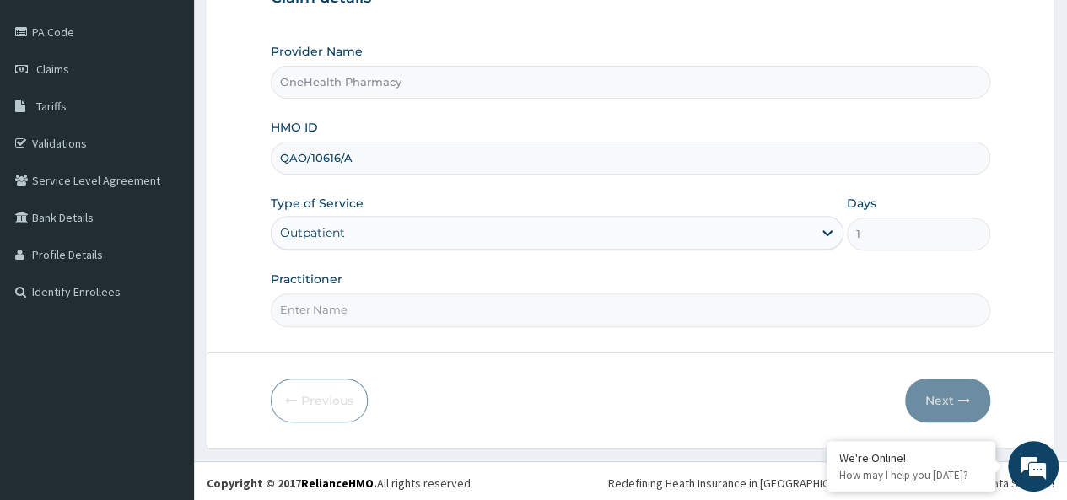
click at [347, 300] on input "Practitioner" at bounding box center [630, 309] width 719 height 33
type input "onehealth"
click at [954, 396] on button "Next" at bounding box center [947, 401] width 85 height 44
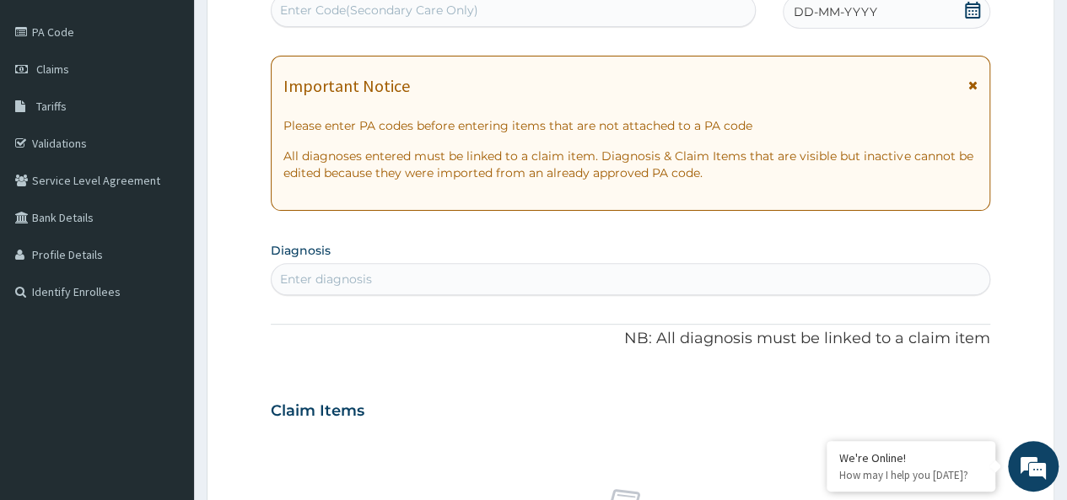
scroll to position [0, 0]
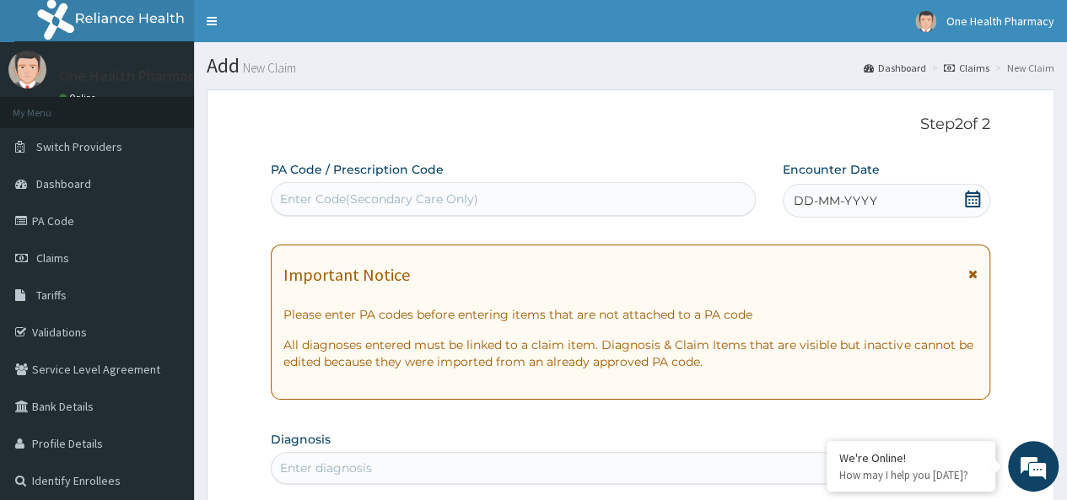
click at [342, 199] on div "Enter Code(Secondary Care Only)" at bounding box center [379, 199] width 198 height 17
paste input "PR/BAD6F9B8"
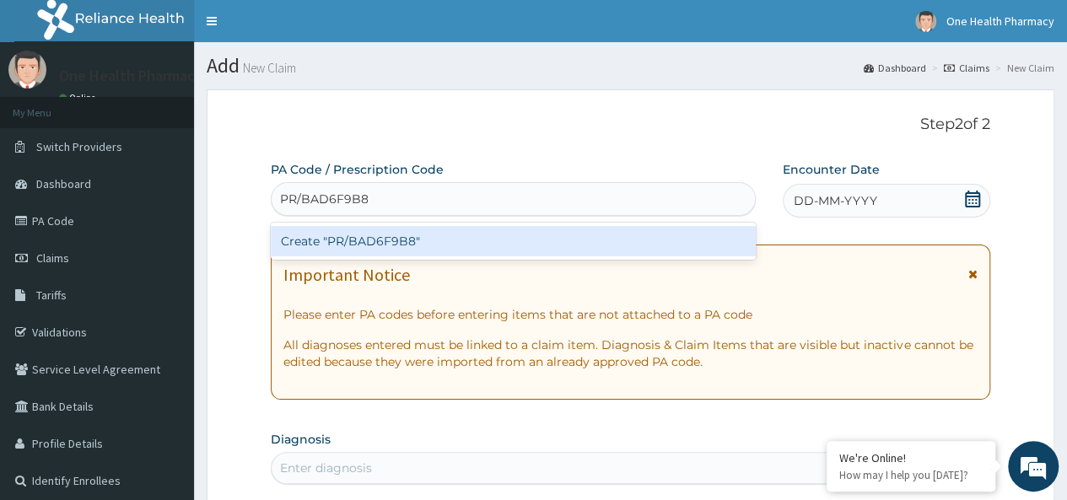
type input "PR/BAD6F9B8"
click at [496, 235] on div "Create "PR/BAD6F9B8"" at bounding box center [513, 241] width 484 height 30
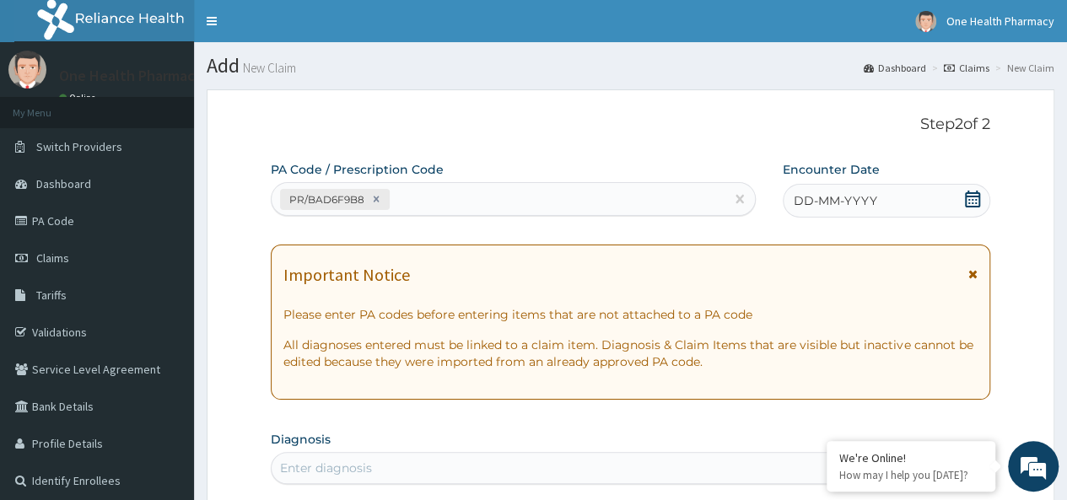
click at [844, 206] on span "DD-MM-YYYY" at bounding box center [835, 200] width 83 height 17
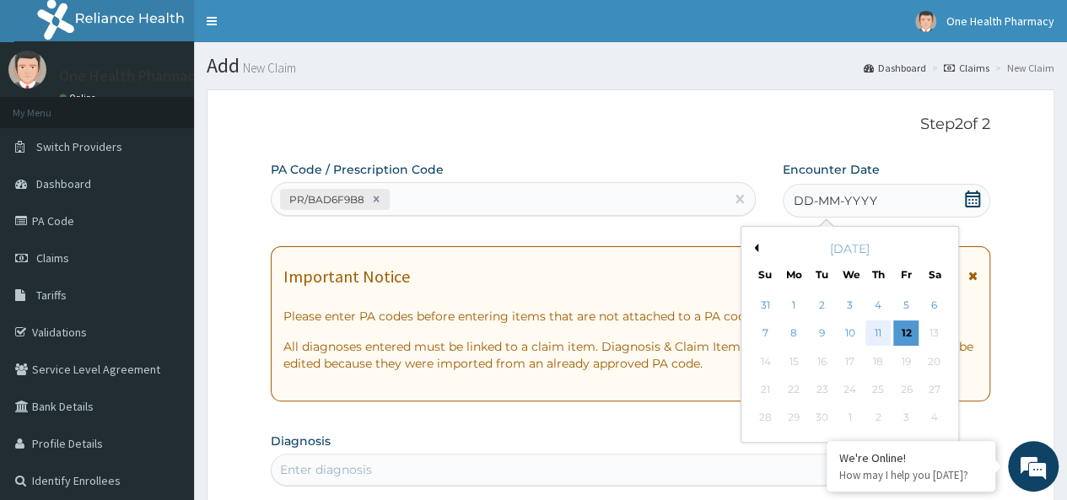
click at [872, 329] on div "11" at bounding box center [877, 333] width 25 height 25
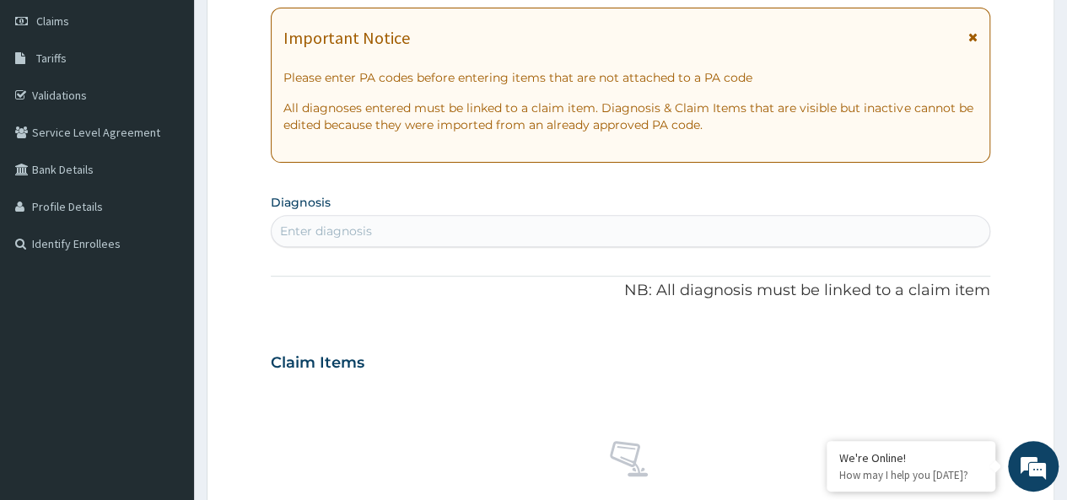
scroll to position [253, 0]
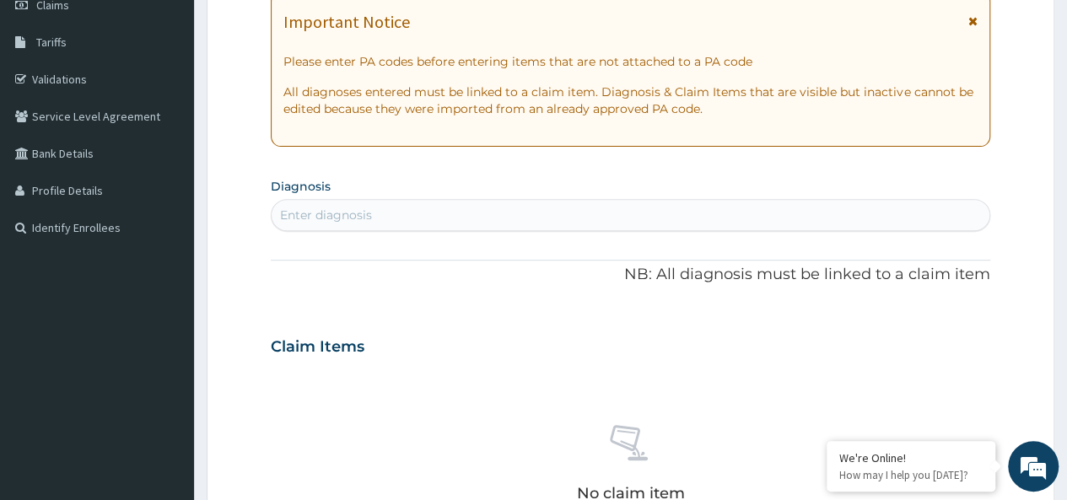
click at [435, 221] on div "Enter diagnosis" at bounding box center [631, 215] width 718 height 27
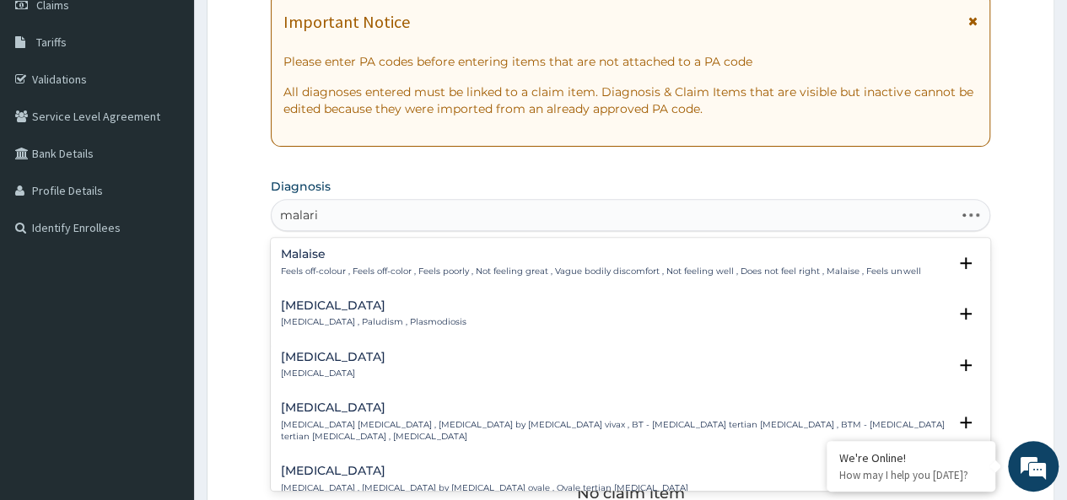
type input "malaria"
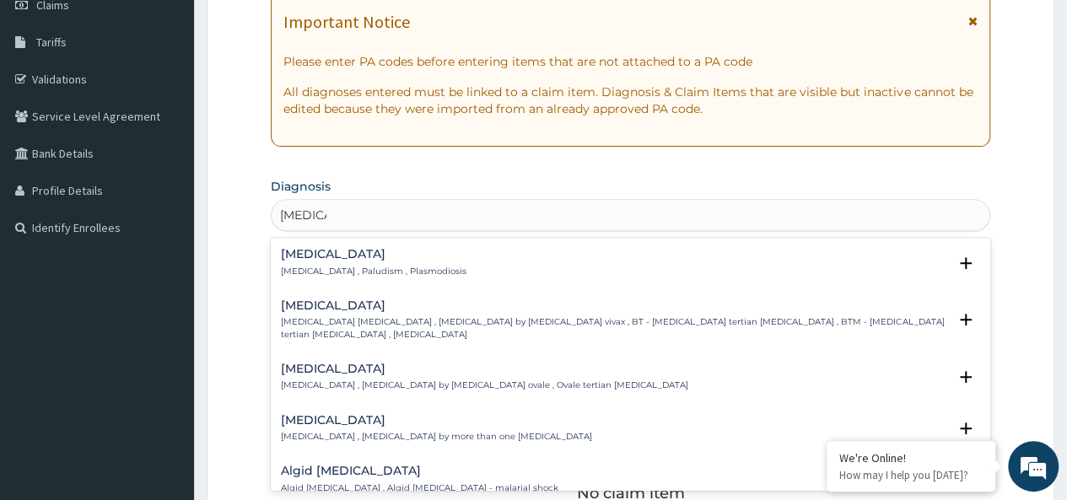
click at [315, 256] on h4 "Malaria" at bounding box center [374, 254] width 186 height 13
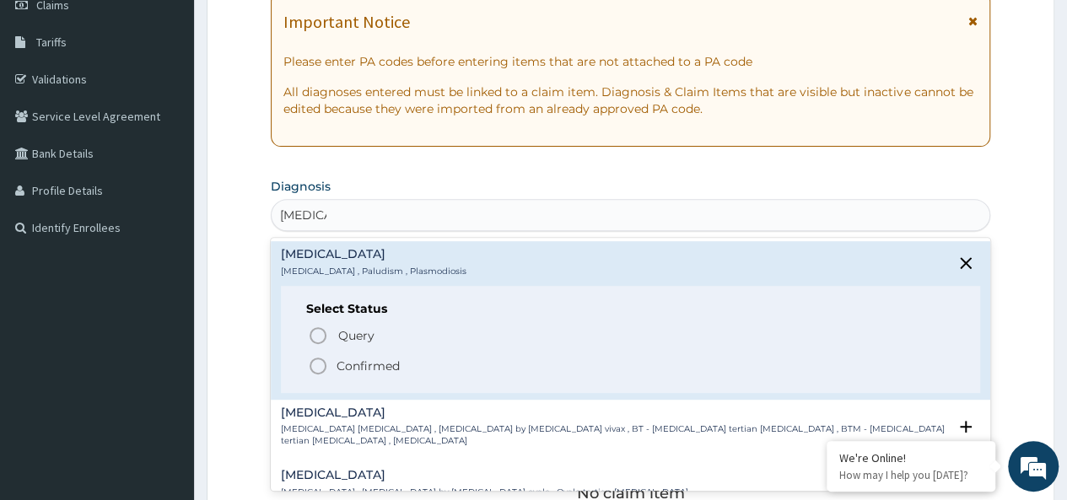
click at [366, 365] on p "Confirmed" at bounding box center [368, 366] width 63 height 17
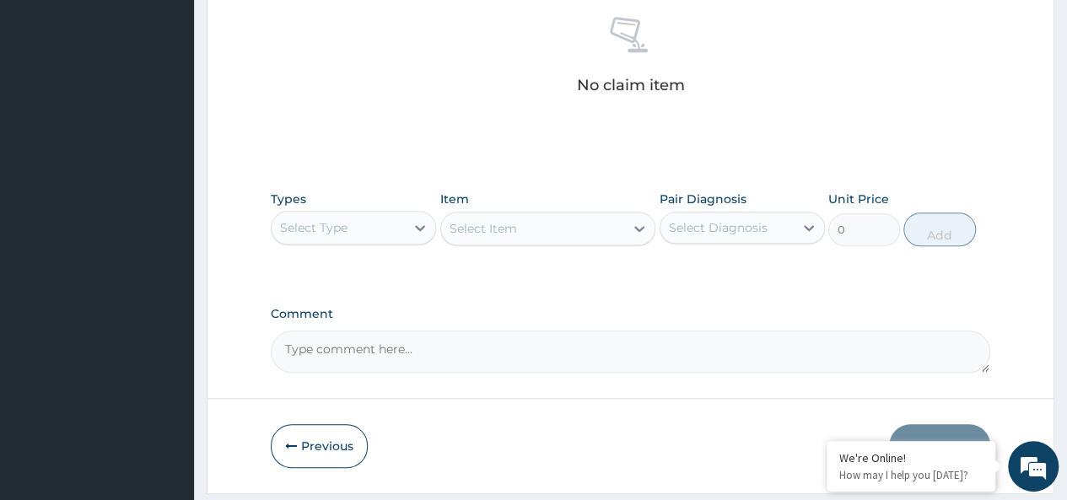
scroll to position [712, 0]
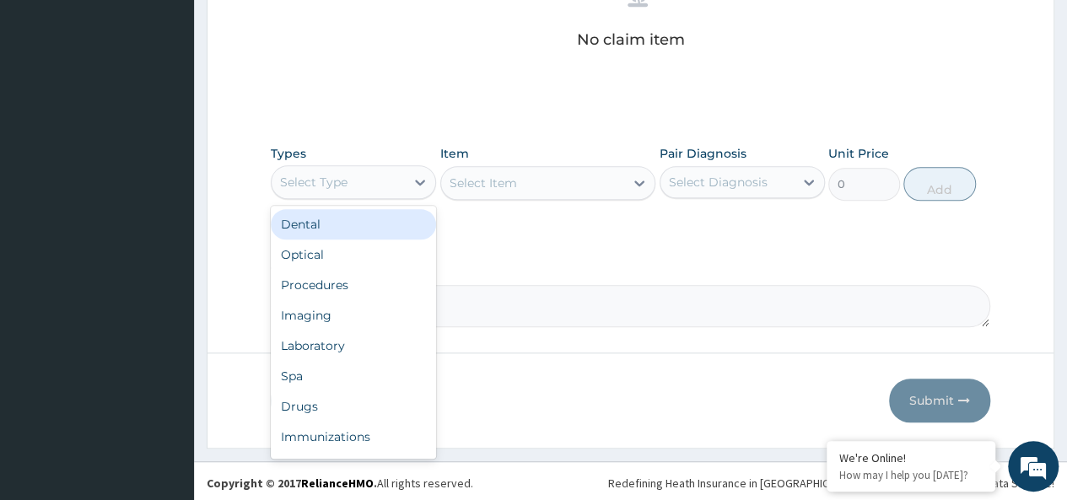
click at [328, 193] on div "Select Type" at bounding box center [338, 182] width 133 height 27
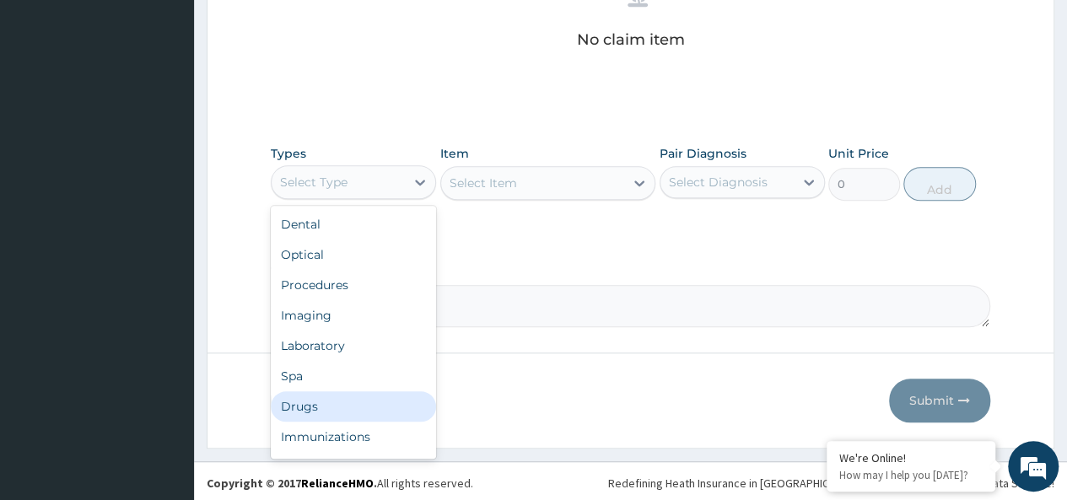
click at [315, 403] on div "Drugs" at bounding box center [353, 406] width 165 height 30
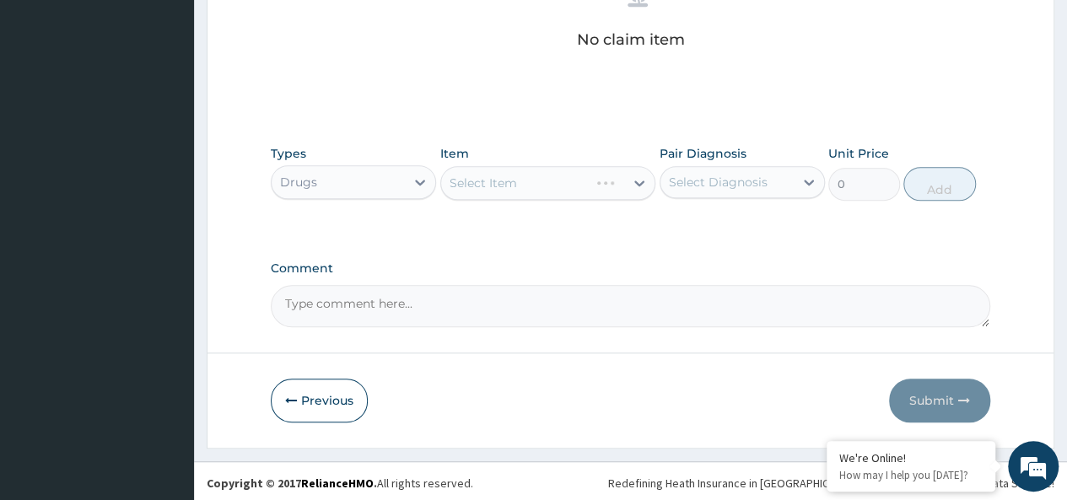
click at [537, 188] on div "Select Item" at bounding box center [548, 183] width 216 height 34
click at [538, 179] on div "Select Item" at bounding box center [533, 183] width 184 height 27
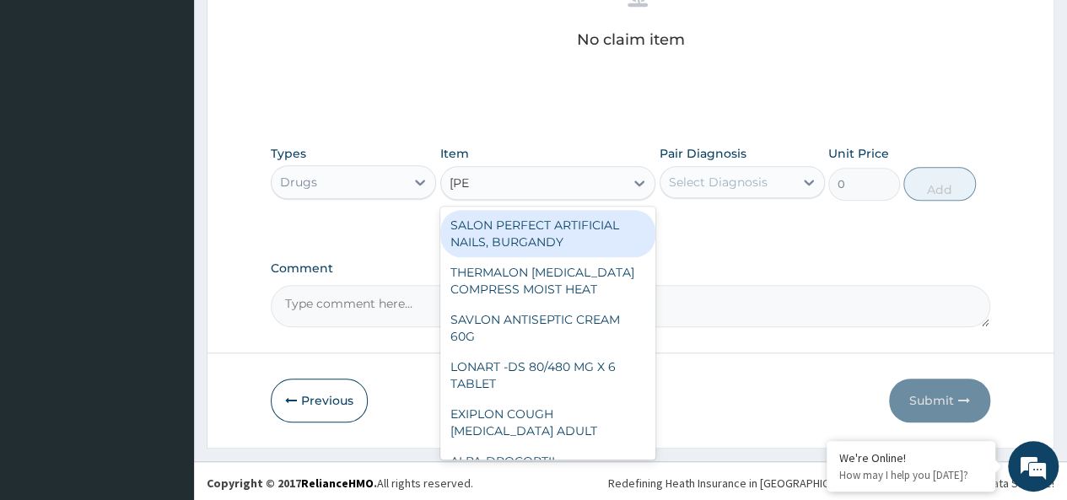
type input "lonar"
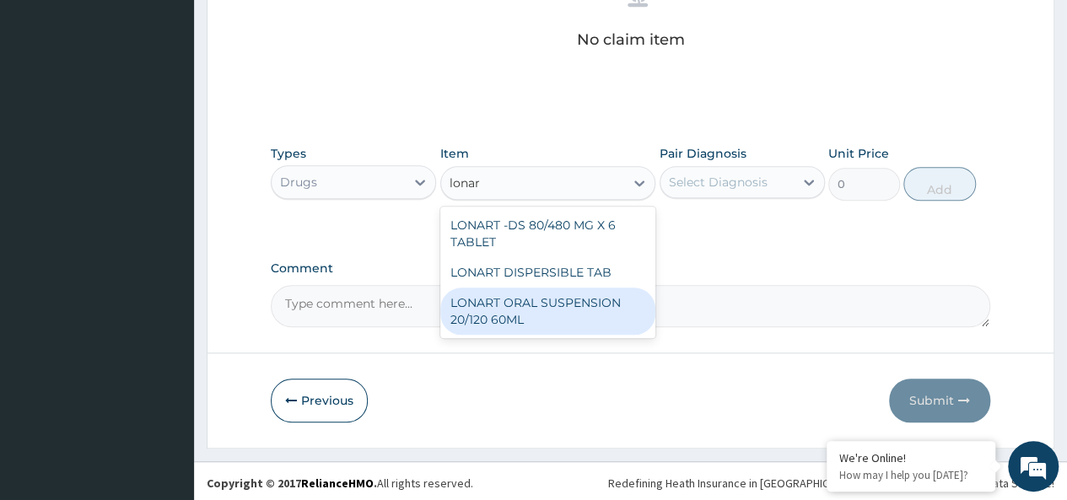
click at [606, 309] on div "LONART ORAL SUSPENSION 20/120 60ML" at bounding box center [548, 311] width 216 height 47
type input "2520"
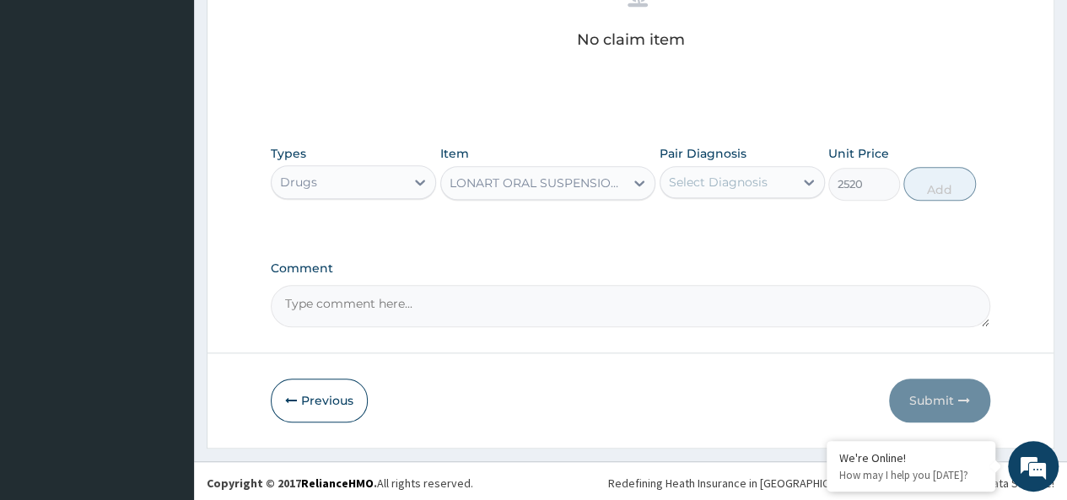
click at [721, 180] on div "Select Diagnosis" at bounding box center [718, 182] width 99 height 17
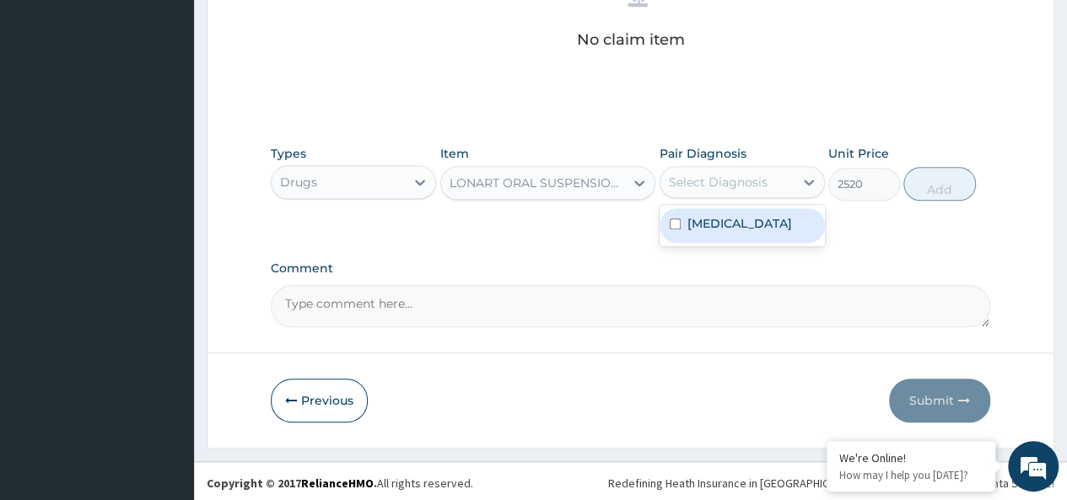
click at [754, 217] on div "Malaria" at bounding box center [742, 225] width 165 height 35
checkbox input "true"
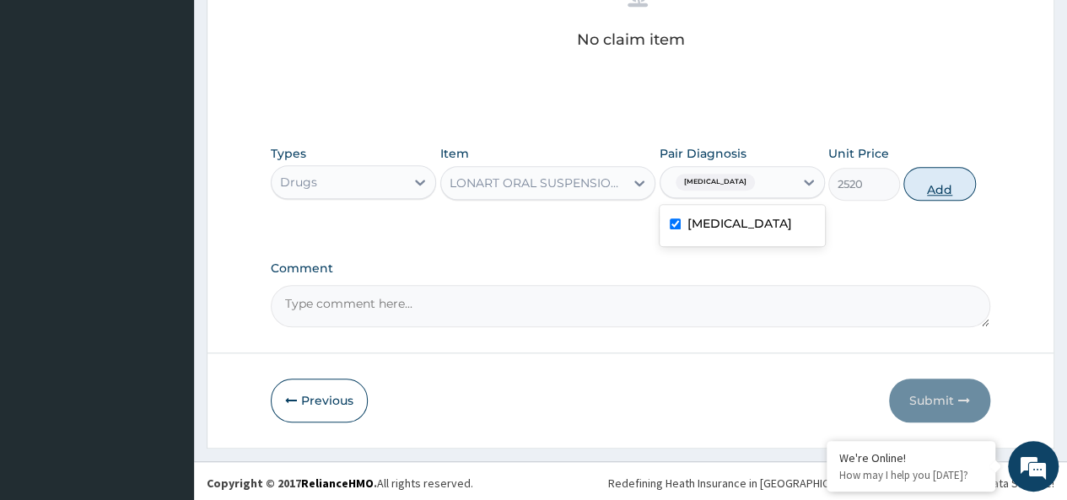
click at [921, 175] on button "Add" at bounding box center [939, 184] width 72 height 34
type input "0"
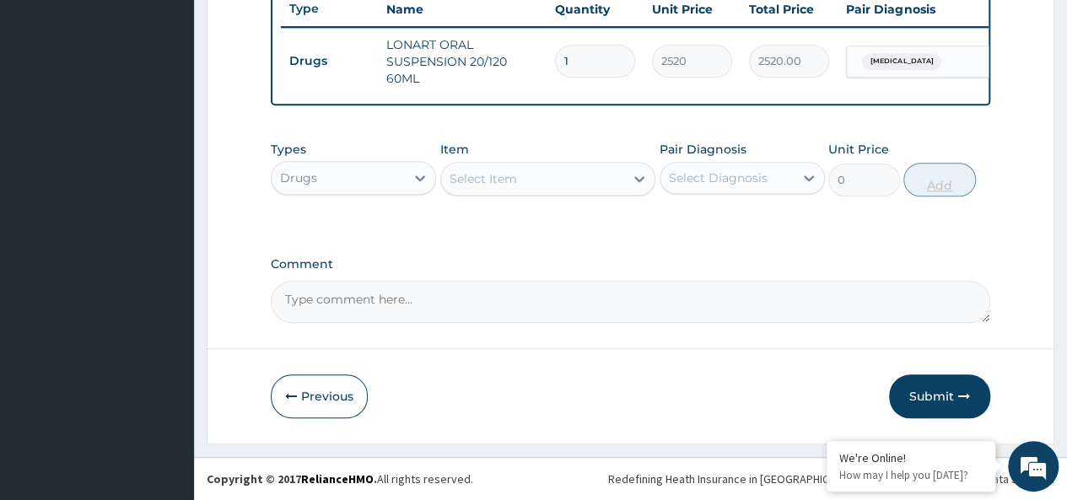
scroll to position [654, 0]
click at [525, 176] on div "Select Item" at bounding box center [533, 178] width 184 height 27
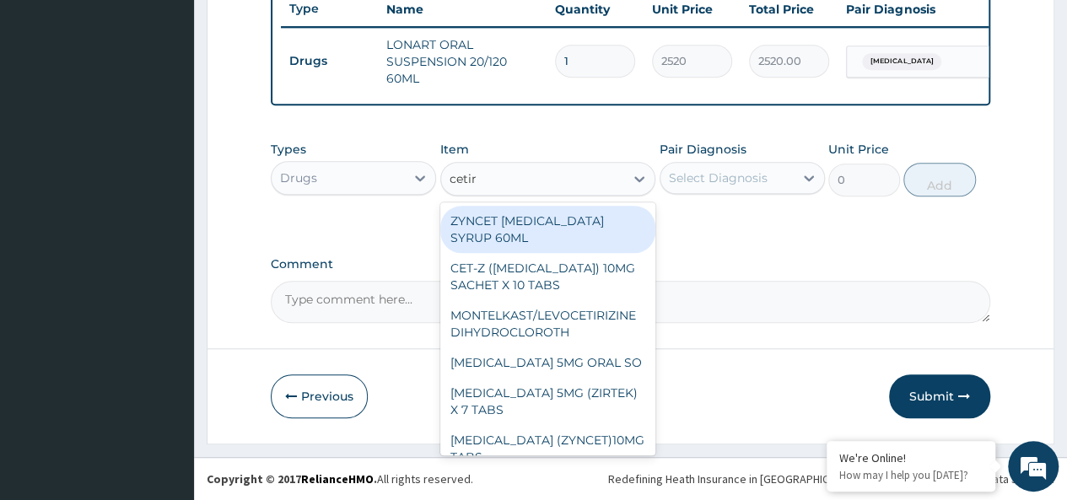
type input "cetiri"
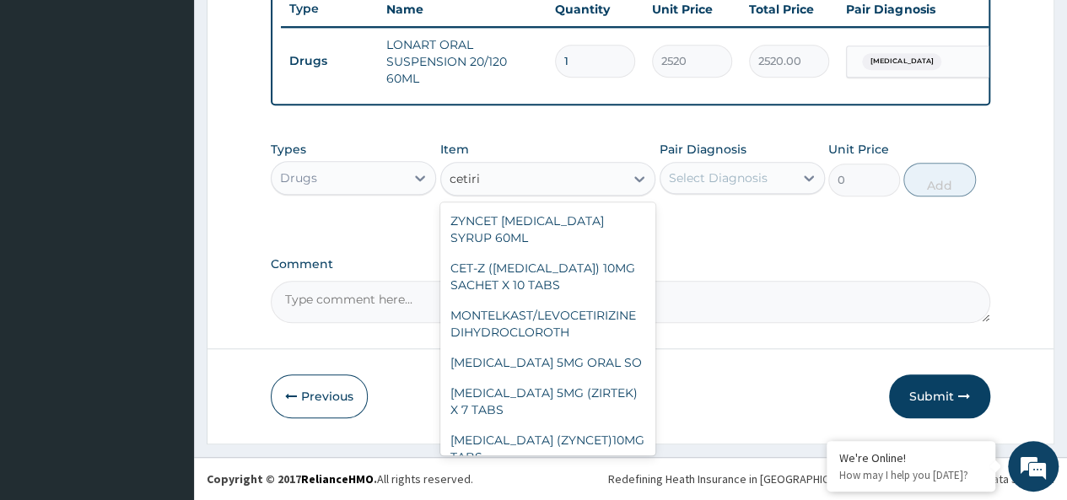
scroll to position [84, 0]
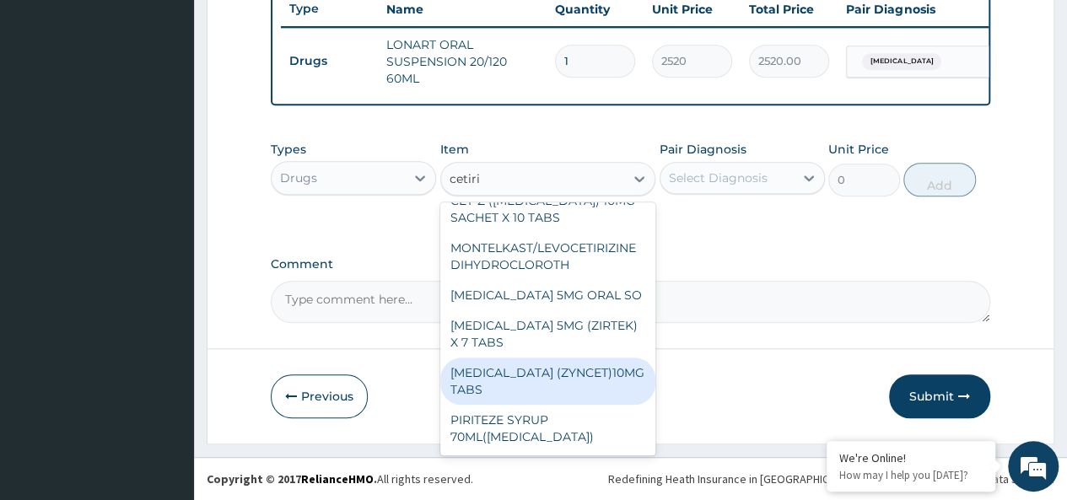
click at [589, 390] on div "CETIRIZINE (ZYNCET)10MG TABS" at bounding box center [548, 381] width 216 height 47
type input "119"
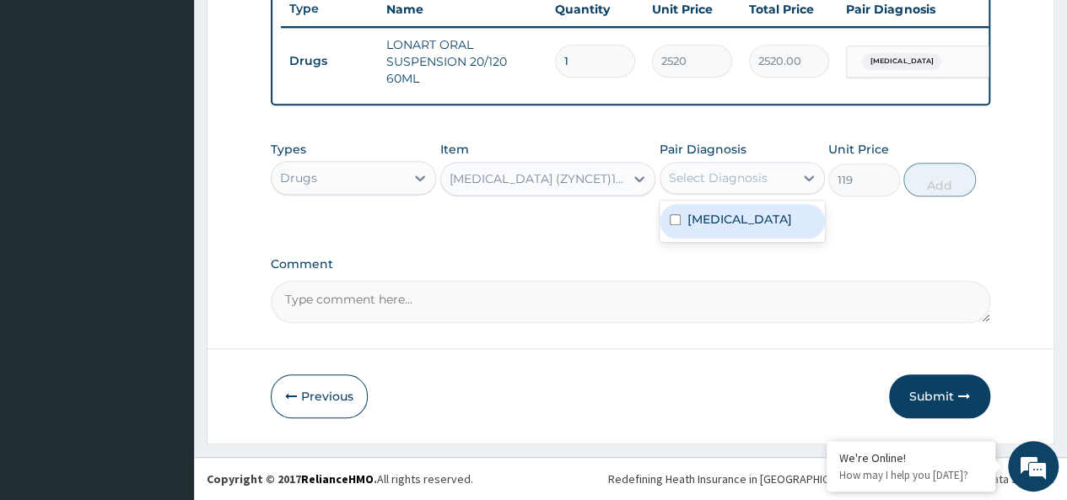
click at [725, 178] on div "Select Diagnosis" at bounding box center [718, 178] width 99 height 17
click at [775, 224] on div "Malaria" at bounding box center [742, 221] width 165 height 35
checkbox input "true"
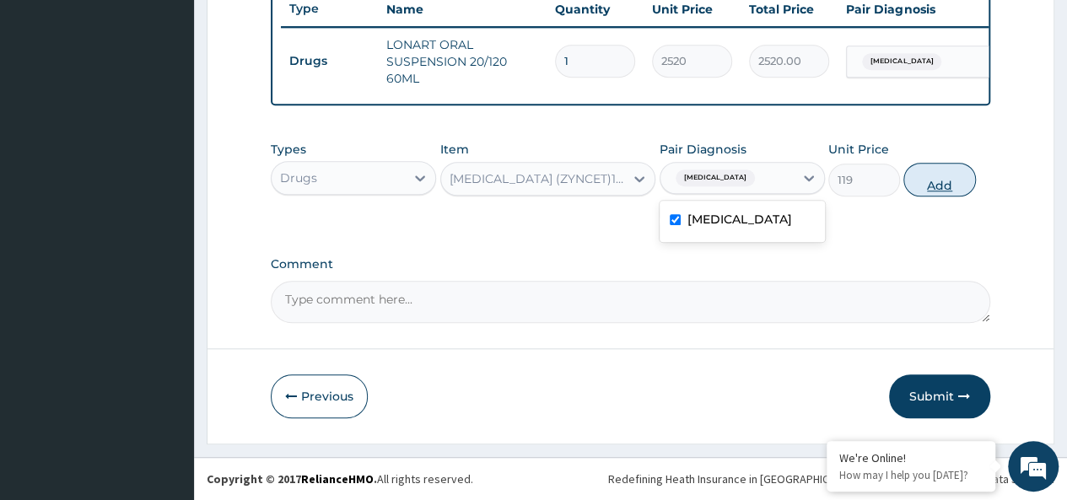
click at [918, 182] on button "Add" at bounding box center [939, 180] width 72 height 34
type input "0"
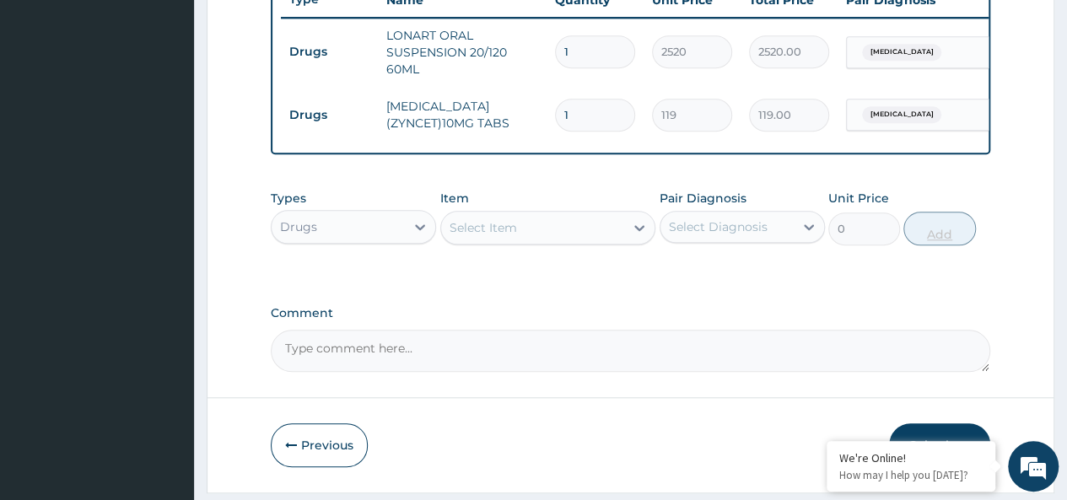
type input "10"
type input "1190.00"
type input "10"
click at [600, 241] on div "Select Item" at bounding box center [533, 227] width 184 height 27
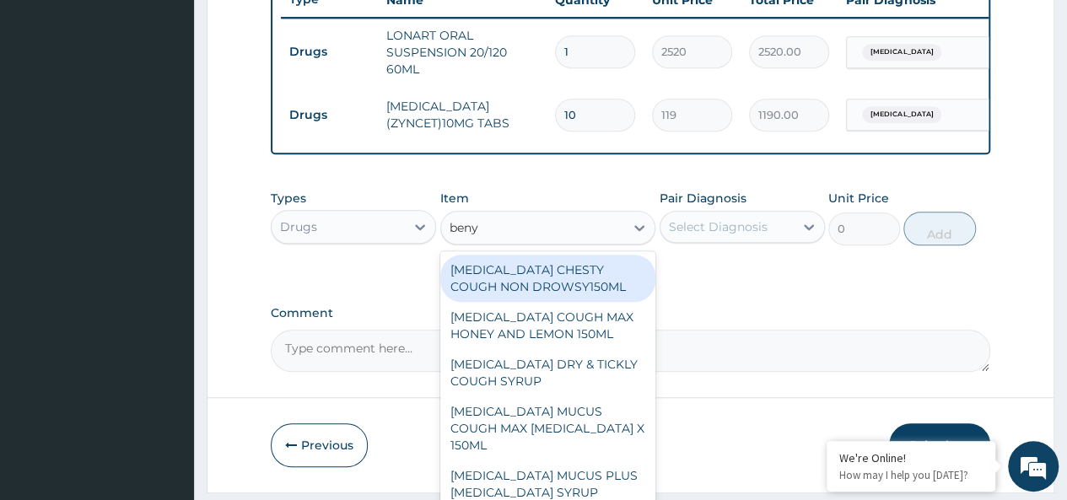
type input "benyl"
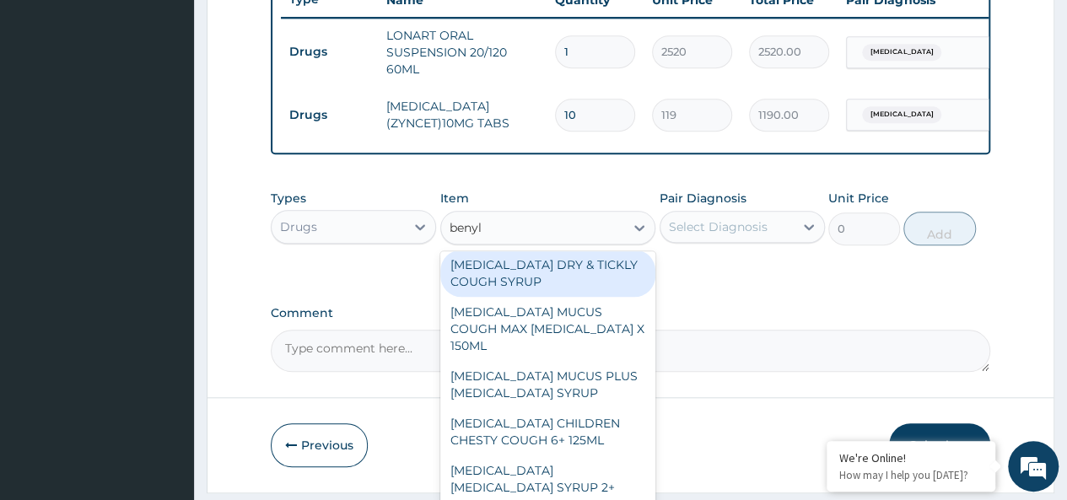
scroll to position [106, 0]
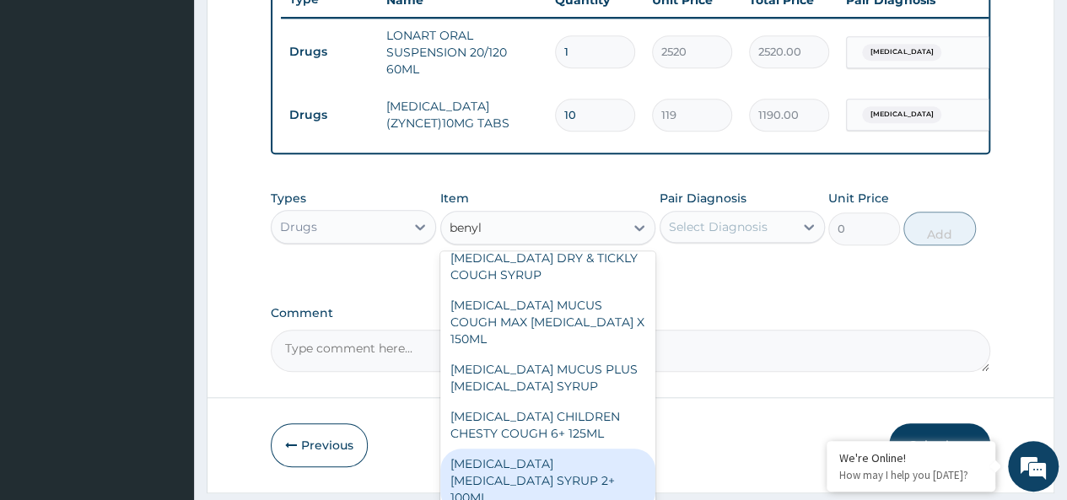
click at [568, 462] on div "BENYLIN DRY COUGH SYRUP 2+ 100ML" at bounding box center [548, 481] width 216 height 64
type input "2100"
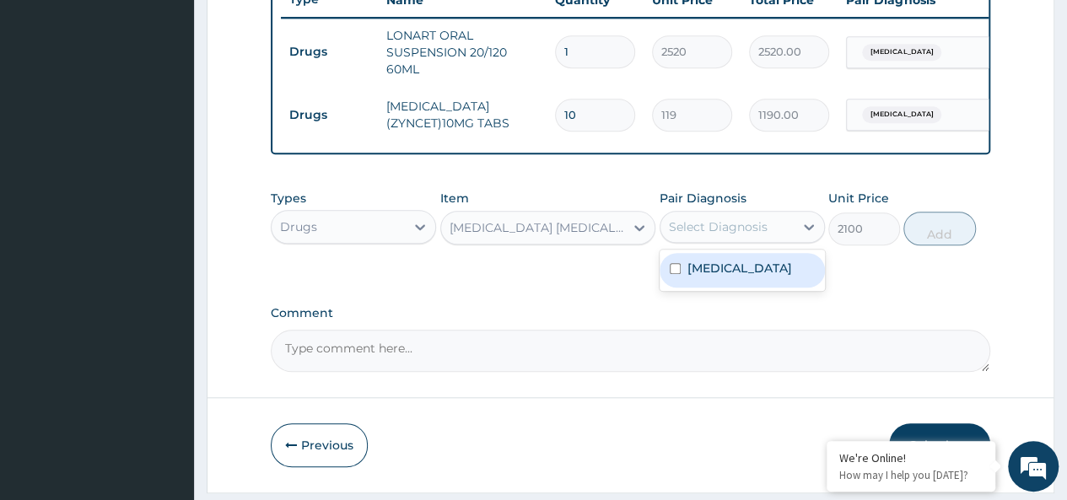
click at [742, 235] on div "Select Diagnosis" at bounding box center [718, 226] width 99 height 17
click at [770, 279] on div "Malaria" at bounding box center [742, 270] width 165 height 35
checkbox input "true"
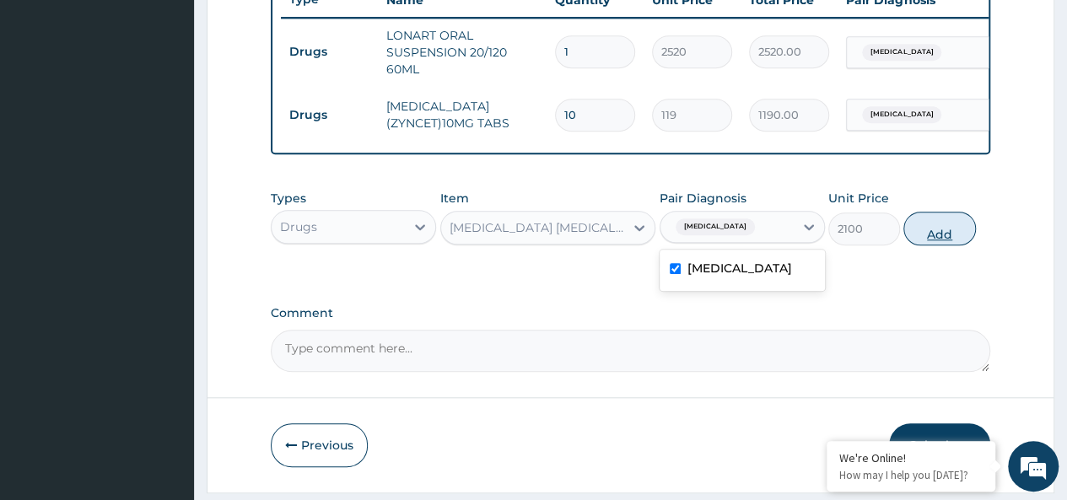
click at [906, 244] on button "Add" at bounding box center [939, 229] width 72 height 34
type input "0"
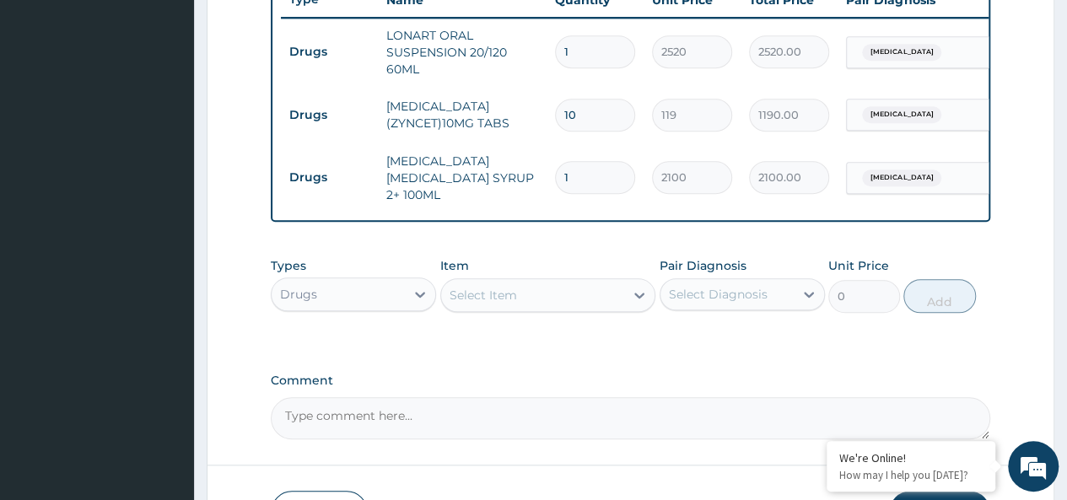
click at [347, 291] on div "Drugs" at bounding box center [338, 294] width 133 height 27
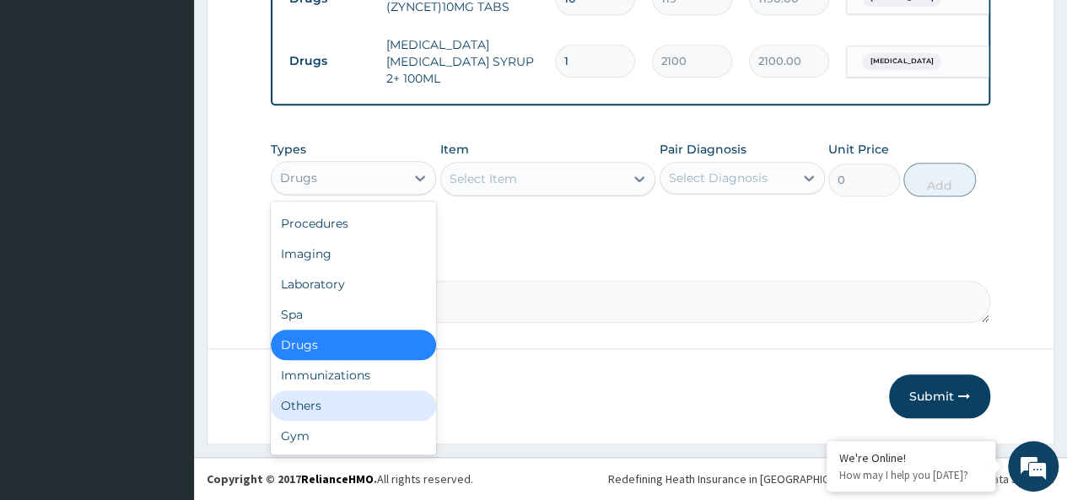
click at [330, 400] on div "Others" at bounding box center [353, 405] width 165 height 30
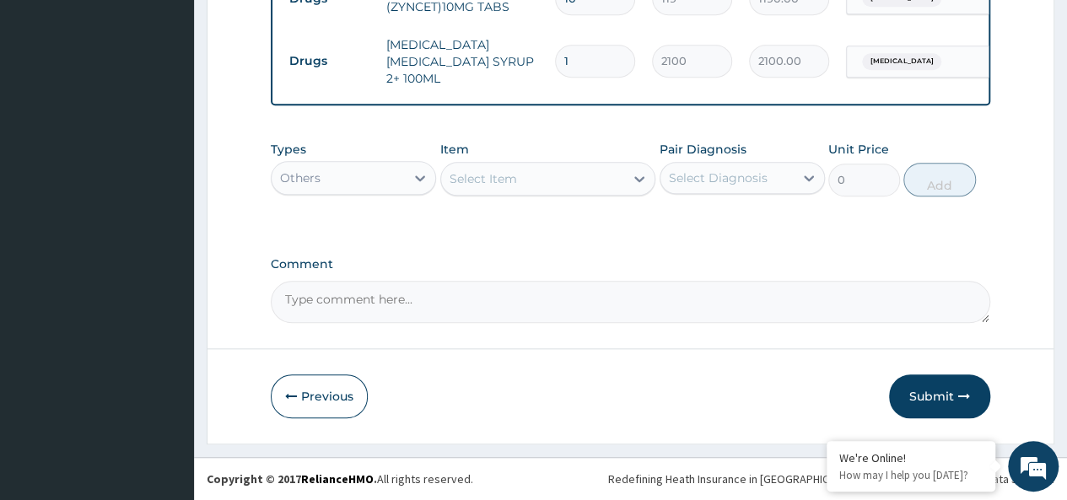
click at [521, 183] on div "Select Item" at bounding box center [533, 178] width 184 height 27
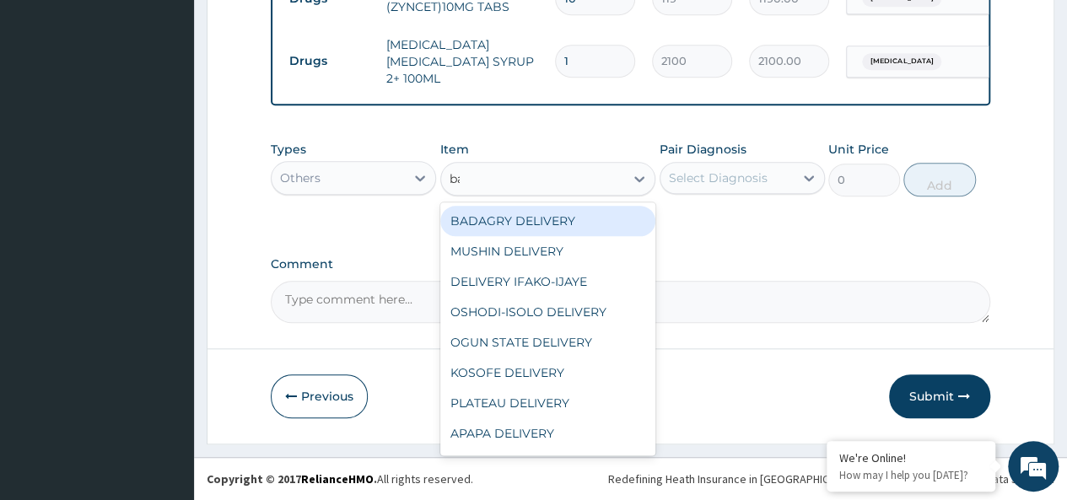
type input "bad"
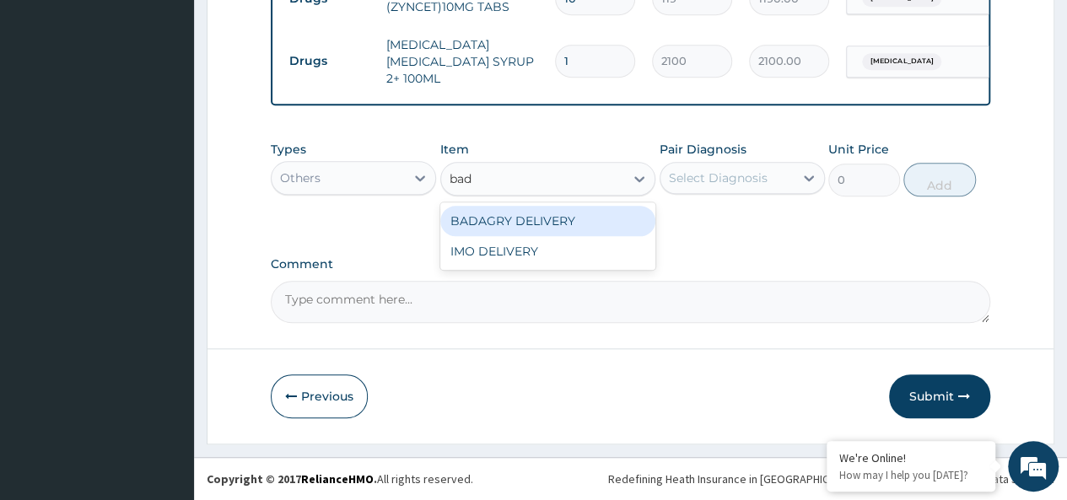
click at [599, 229] on div "BADAGRY DELIVERY" at bounding box center [548, 221] width 216 height 30
type input "3700"
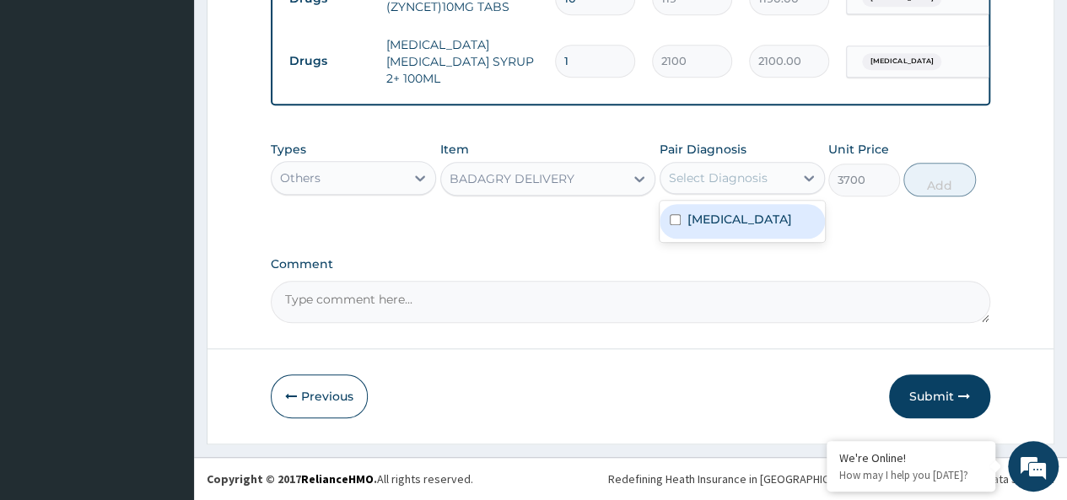
click at [711, 183] on div "Select Diagnosis" at bounding box center [718, 178] width 99 height 17
click at [760, 206] on div "Malaria" at bounding box center [742, 221] width 165 height 35
checkbox input "true"
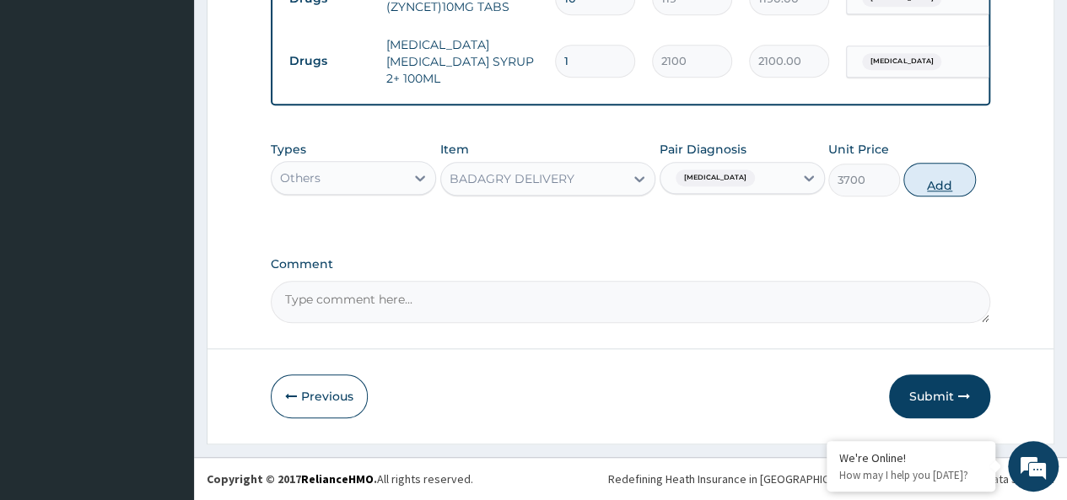
click at [907, 188] on button "Add" at bounding box center [939, 180] width 72 height 34
type input "0"
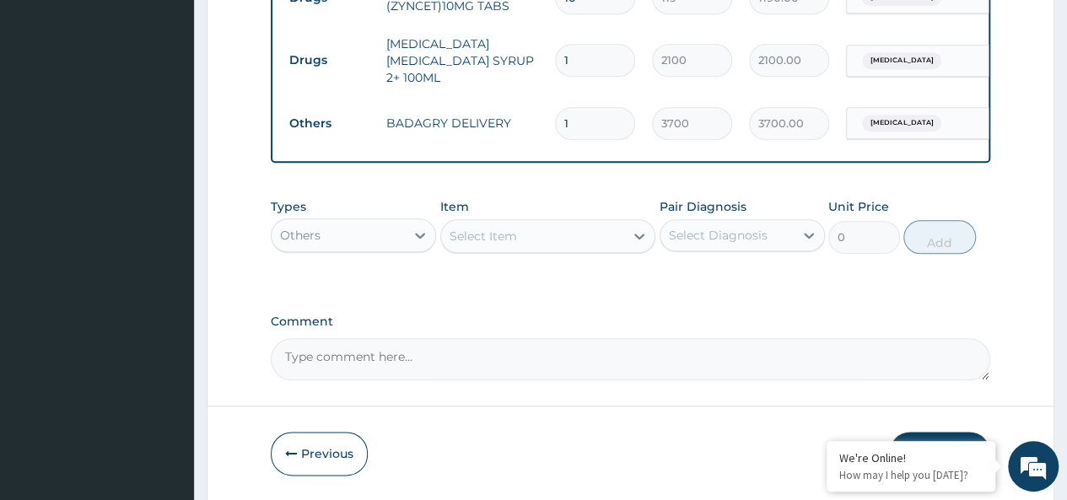
scroll to position [830, 0]
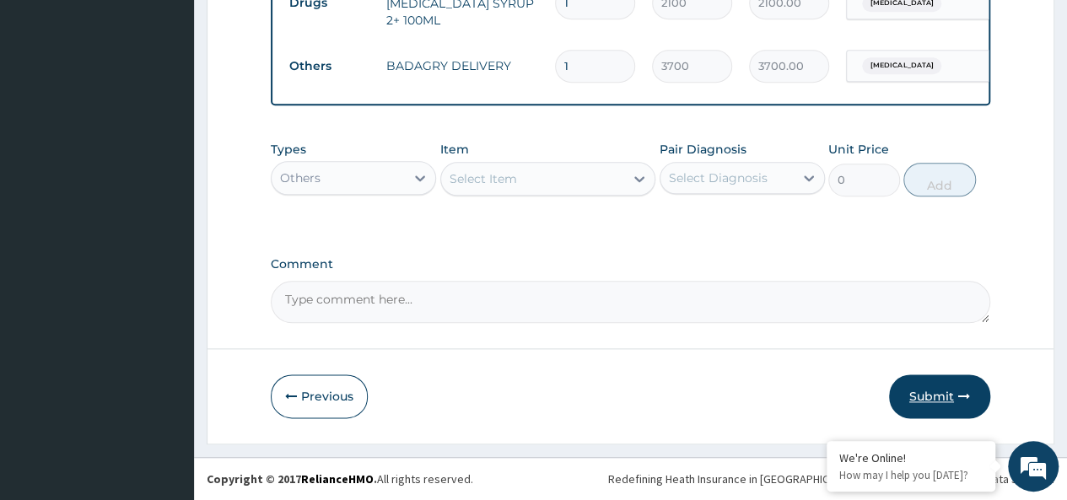
click at [948, 387] on button "Submit" at bounding box center [939, 396] width 101 height 44
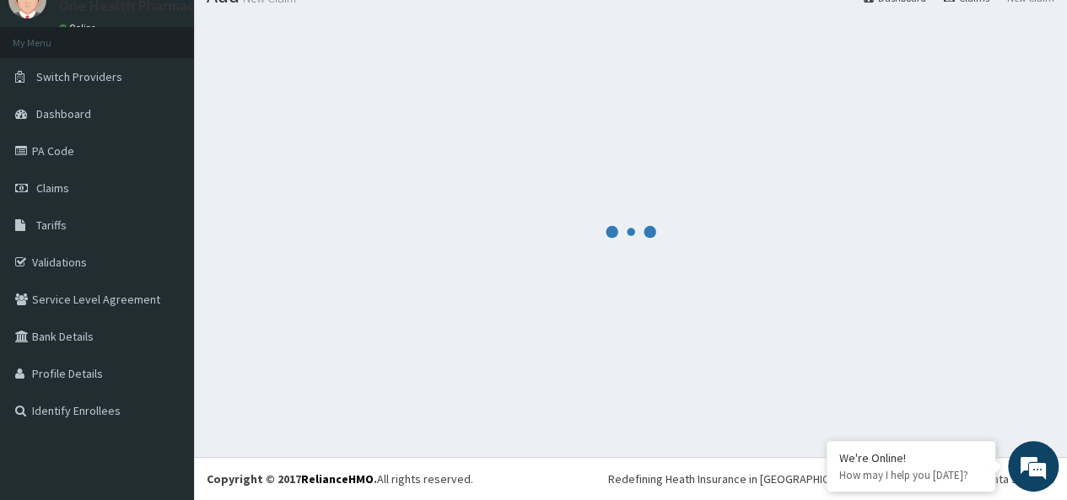
scroll to position [70, 0]
drag, startPoint x: 483, startPoint y: 242, endPoint x: 376, endPoint y: 177, distance: 125.3
click at [376, 177] on div at bounding box center [631, 231] width 848 height 425
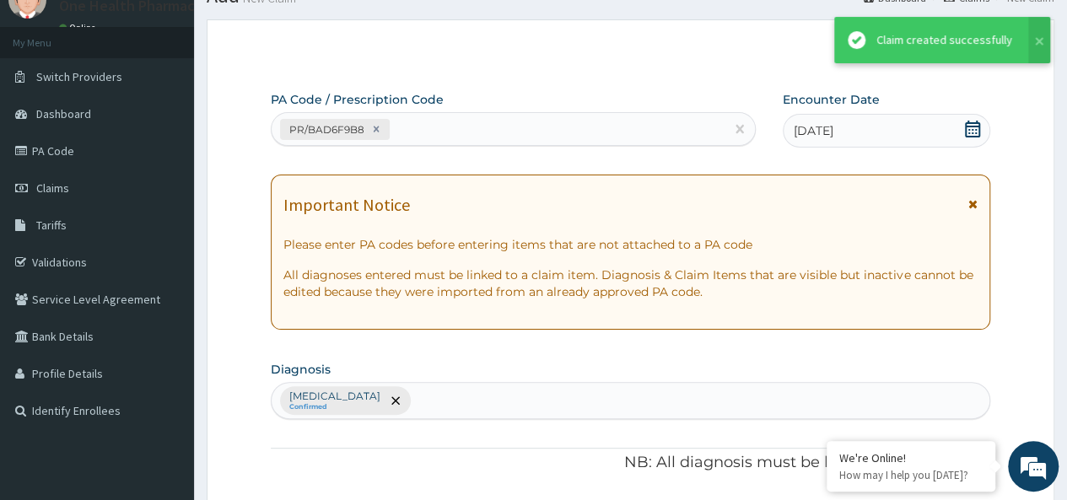
scroll to position [830, 0]
